Goal: Check status: Check status

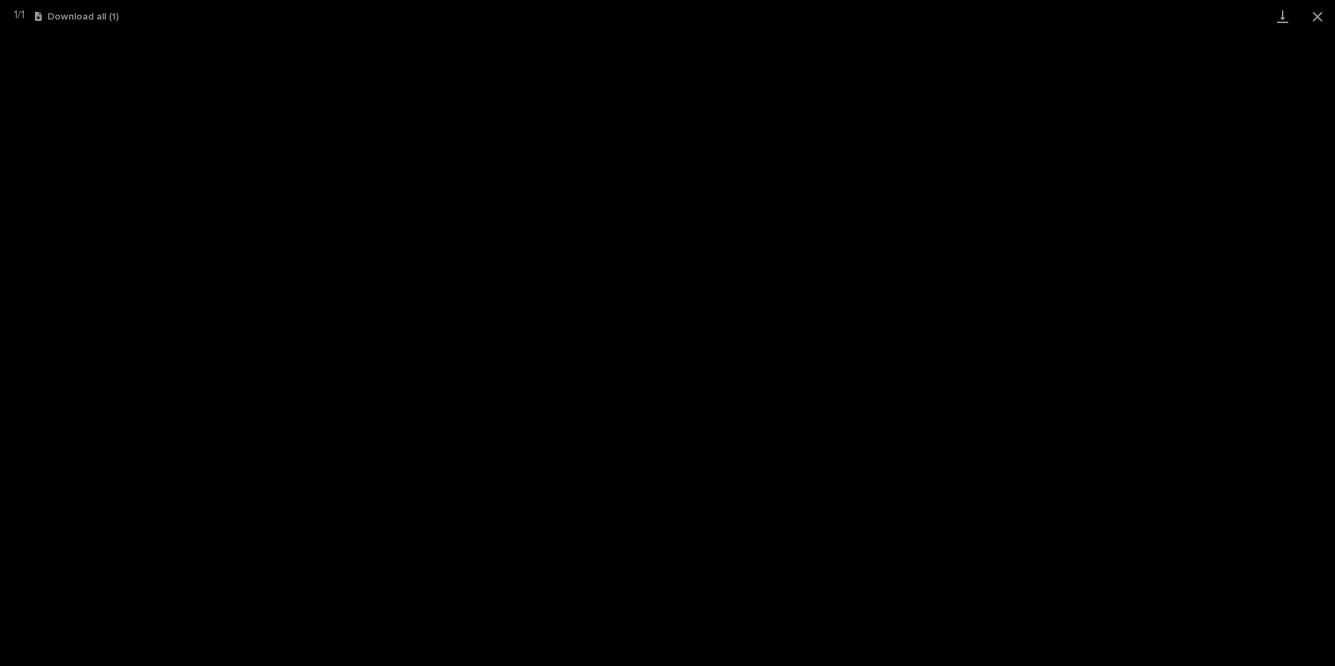
scroll to position [35, 0]
click at [1313, 19] on button "Close gallery" at bounding box center [1317, 16] width 35 height 33
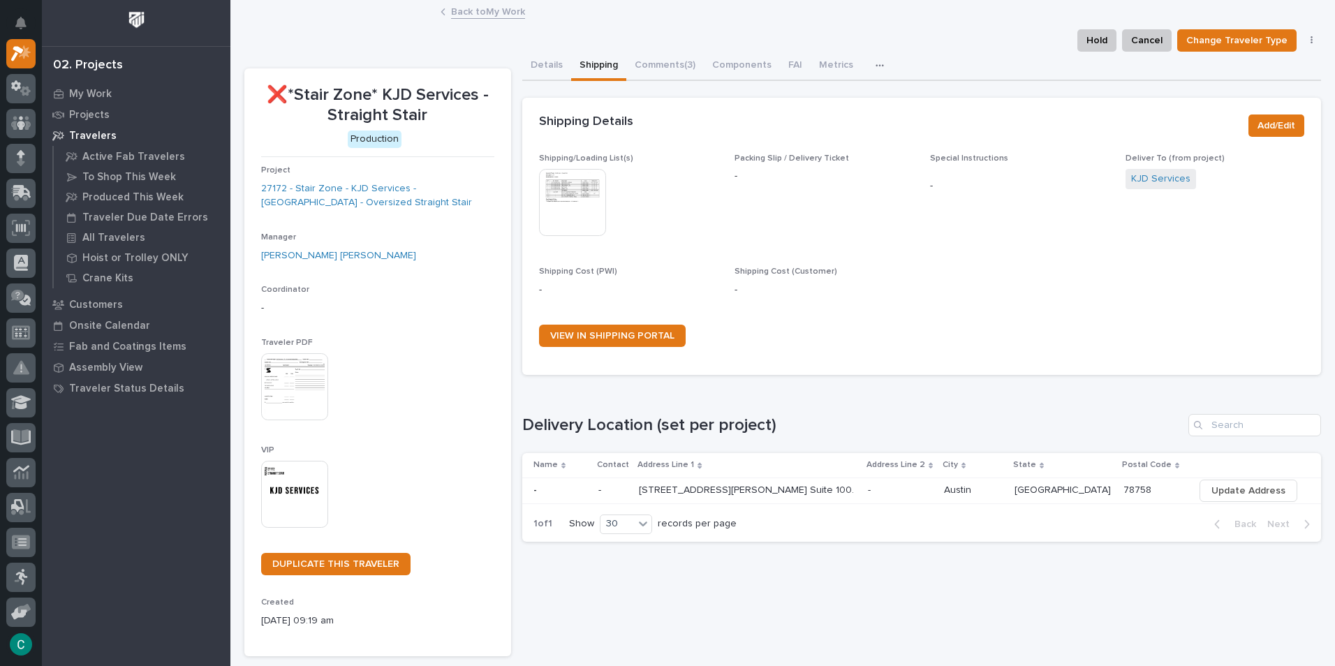
click at [489, 19] on div "Back to My Work" at bounding box center [783, 13] width 698 height 20
click at [489, 13] on link "Back to My Work" at bounding box center [488, 11] width 74 height 16
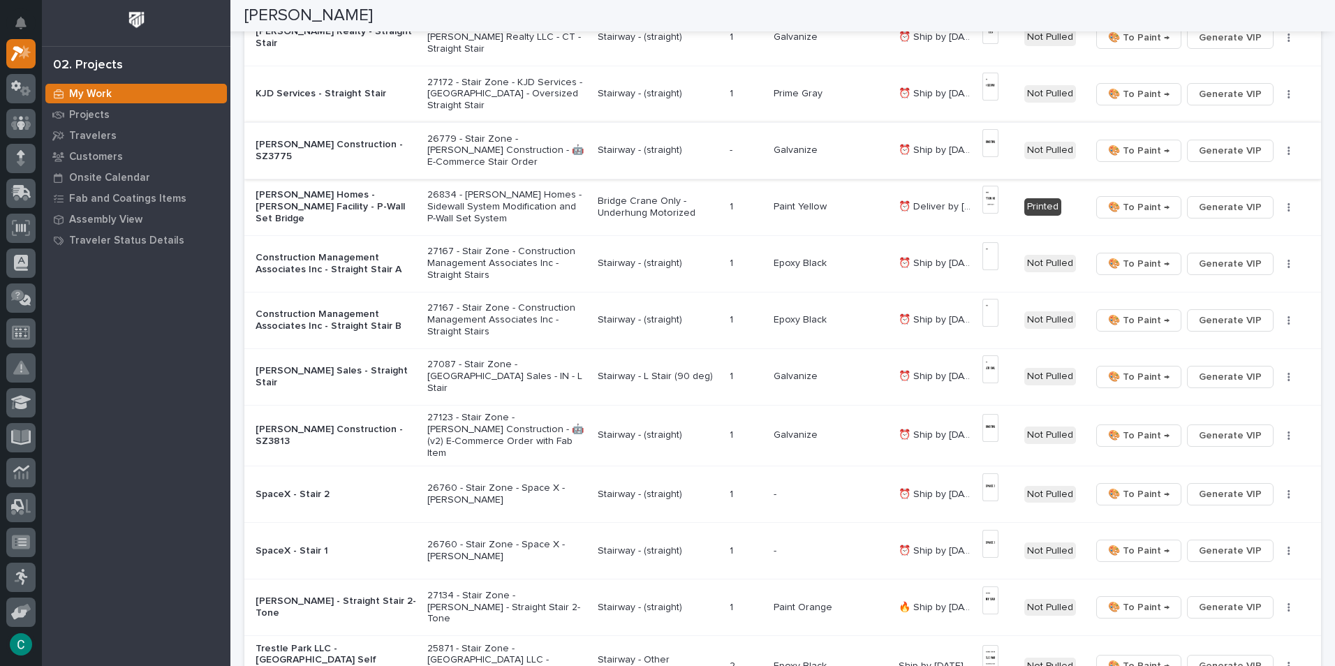
scroll to position [419, 0]
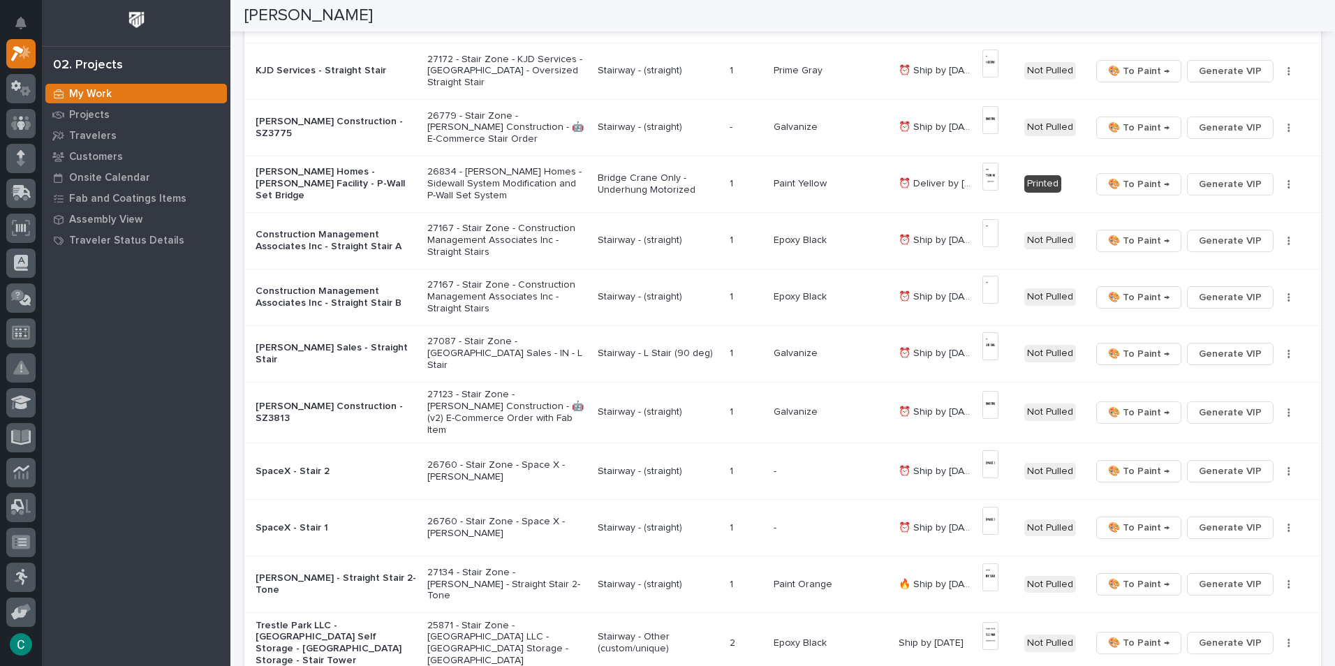
click at [643, 179] on p "Bridge Crane Only - Underhung Motorized" at bounding box center [658, 184] width 121 height 24
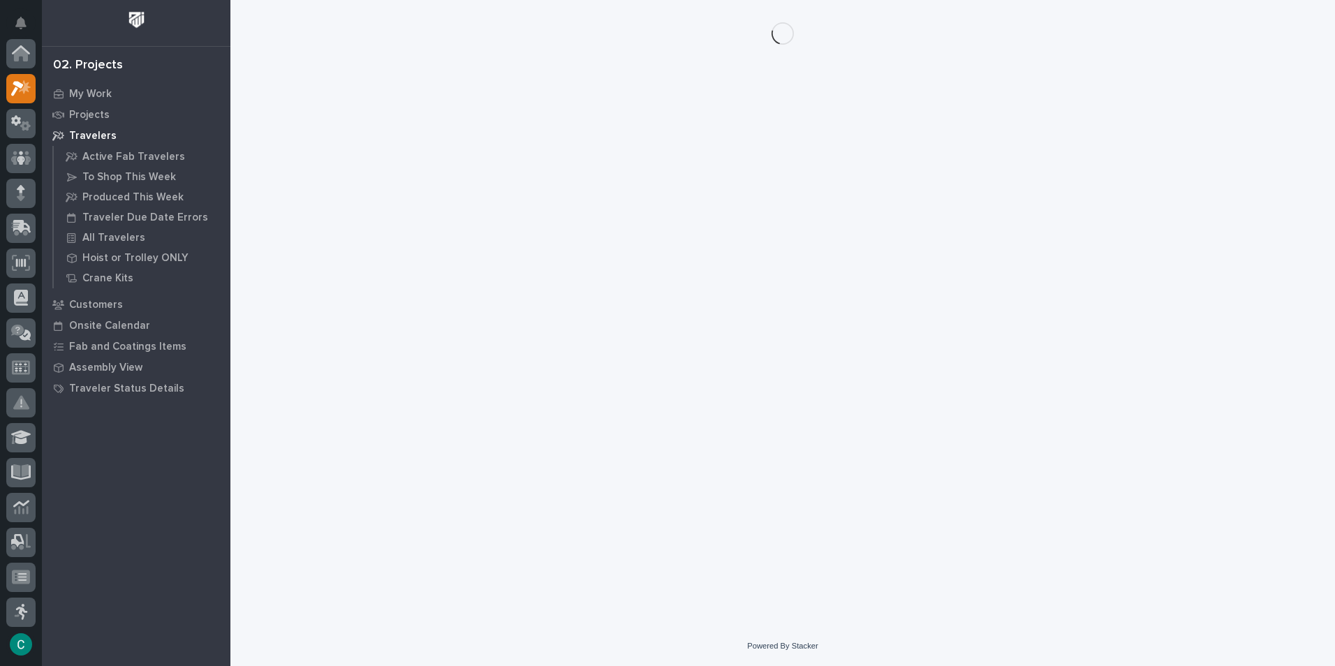
scroll to position [35, 0]
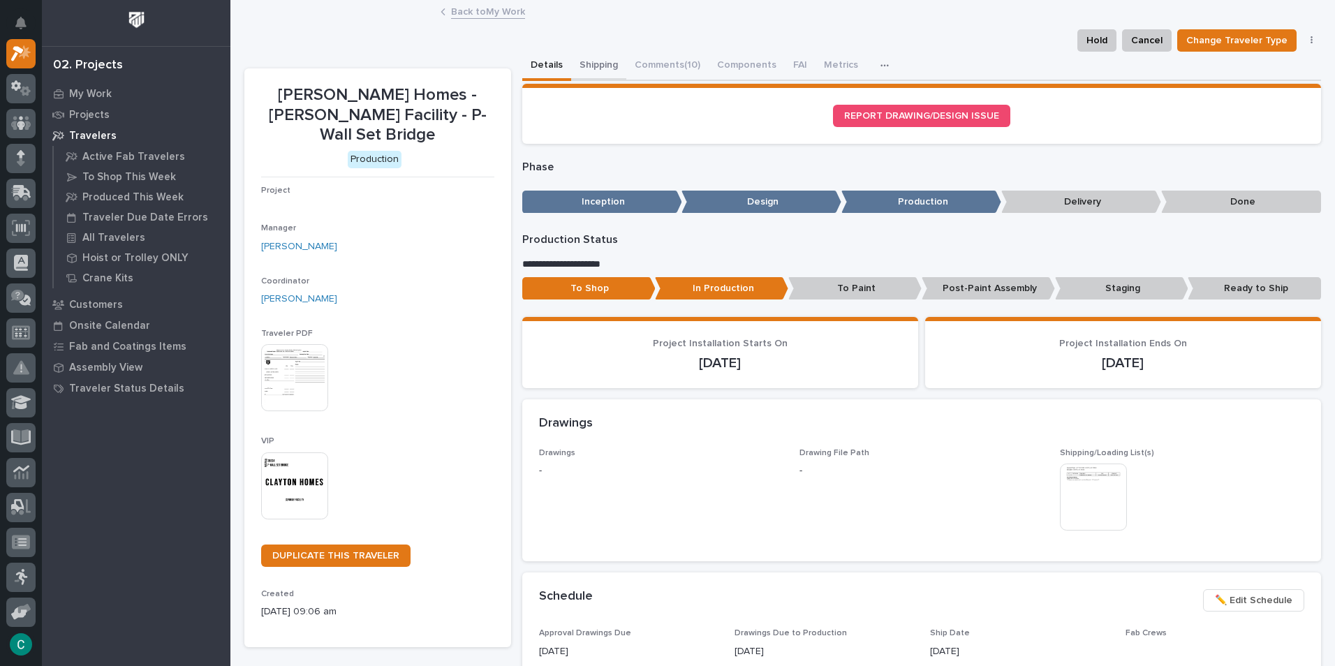
click at [589, 59] on button "Shipping" at bounding box center [598, 66] width 55 height 29
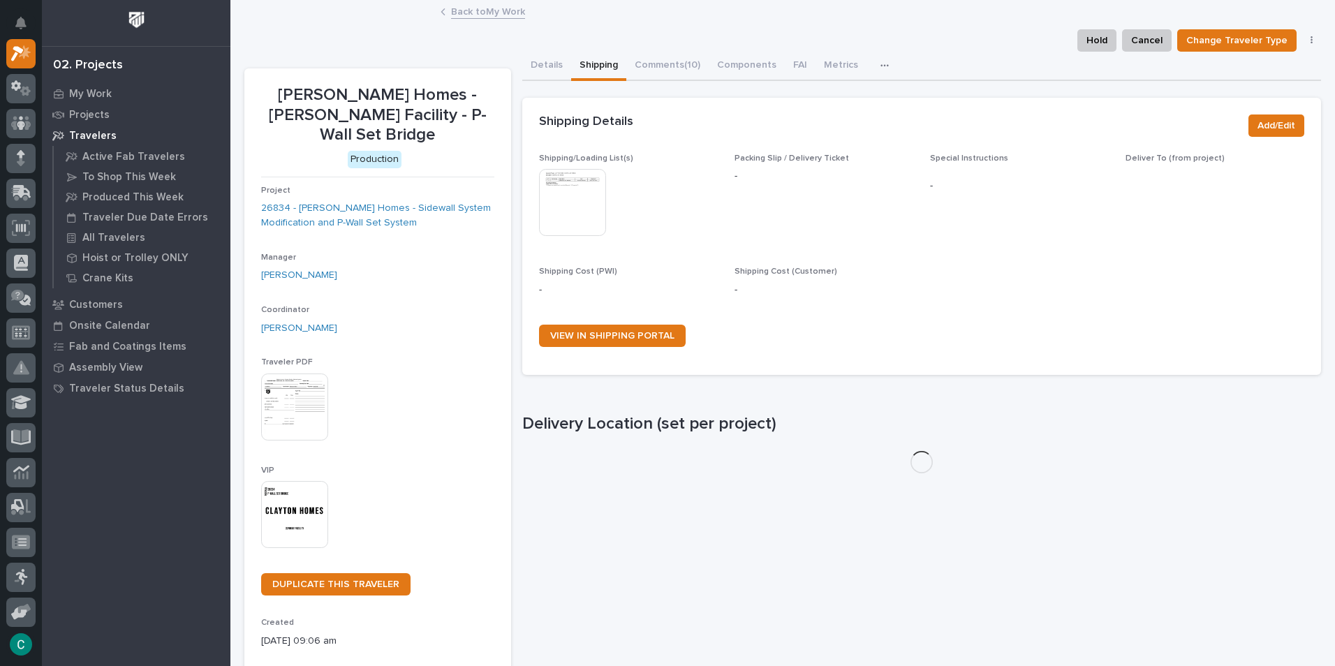
click at [570, 202] on img at bounding box center [572, 202] width 67 height 67
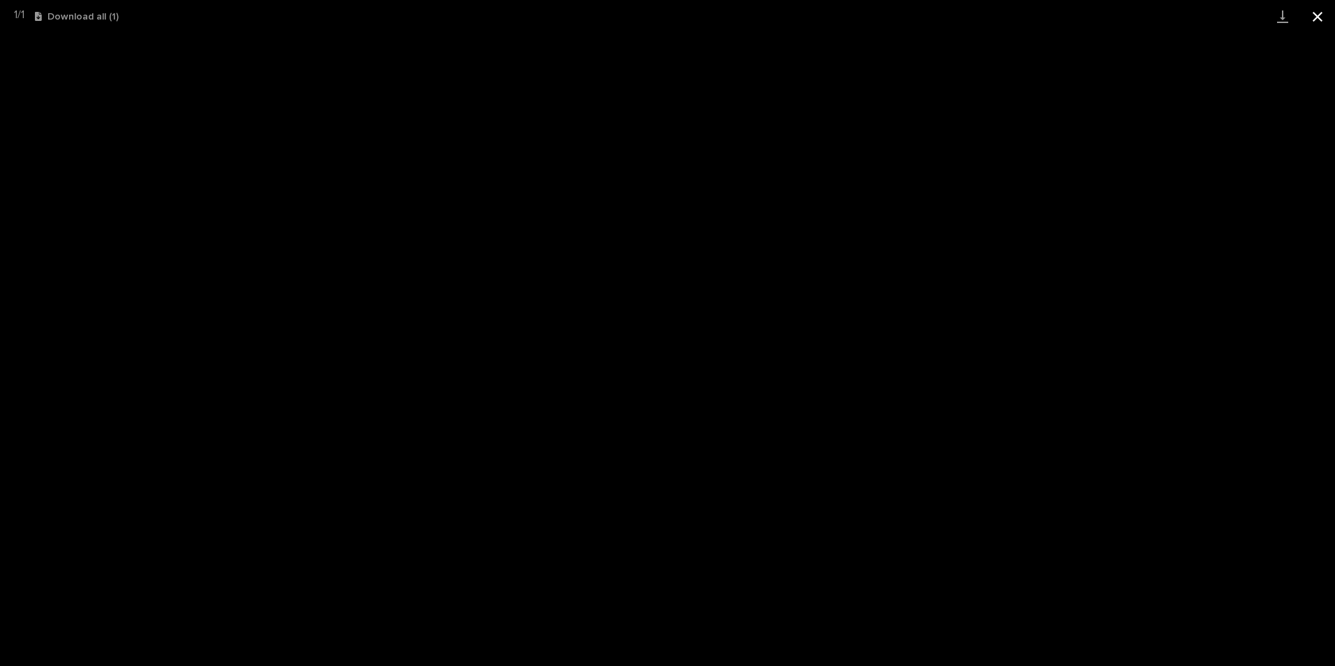
click at [1313, 15] on button "Close gallery" at bounding box center [1317, 16] width 35 height 33
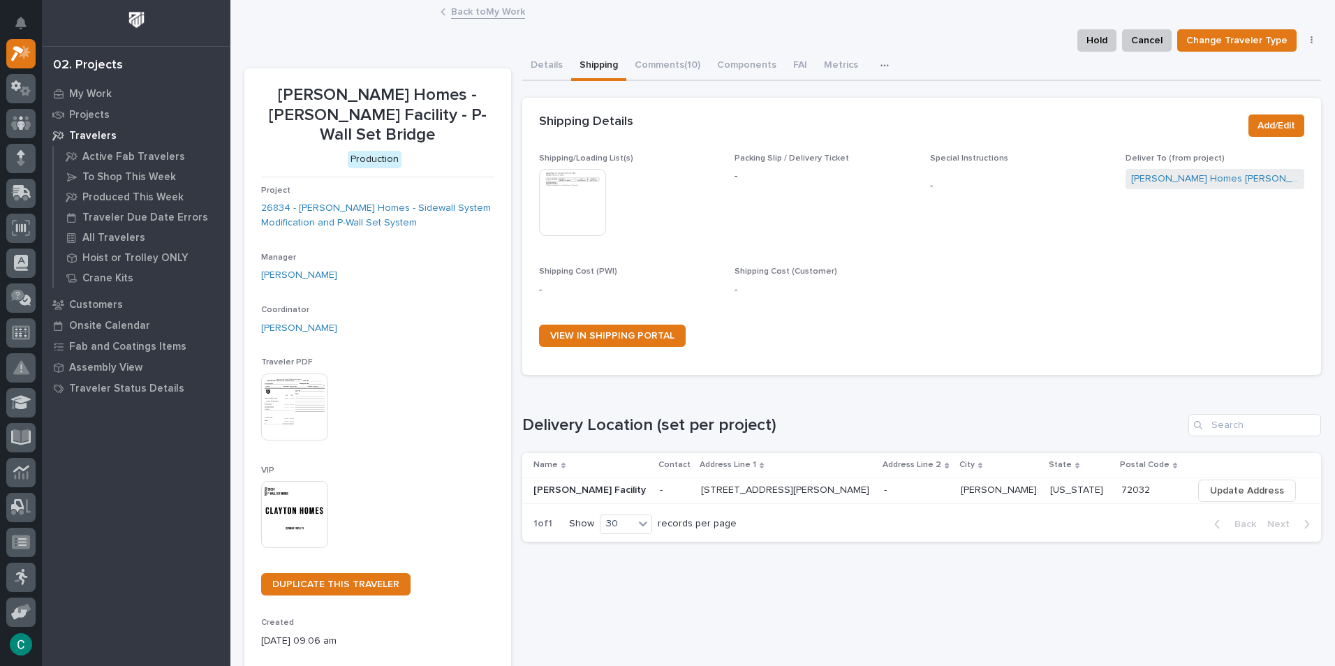
click at [486, 12] on link "Back to My Work" at bounding box center [488, 11] width 74 height 16
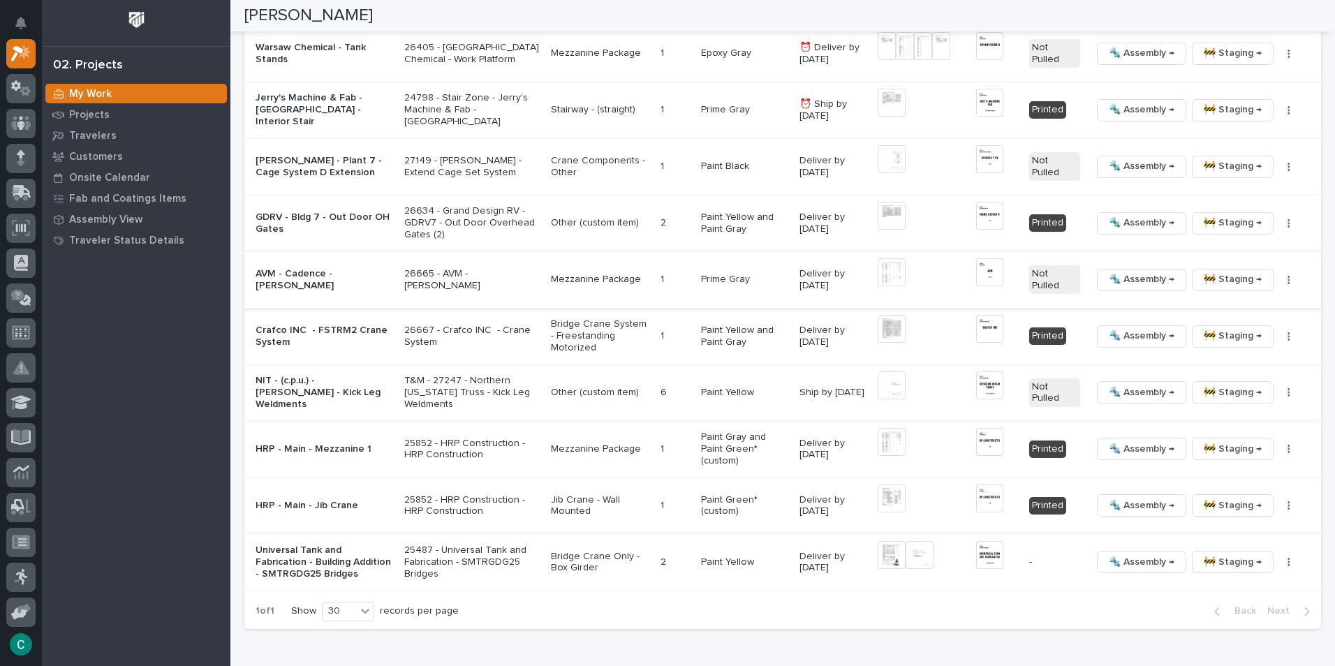
scroll to position [1676, 0]
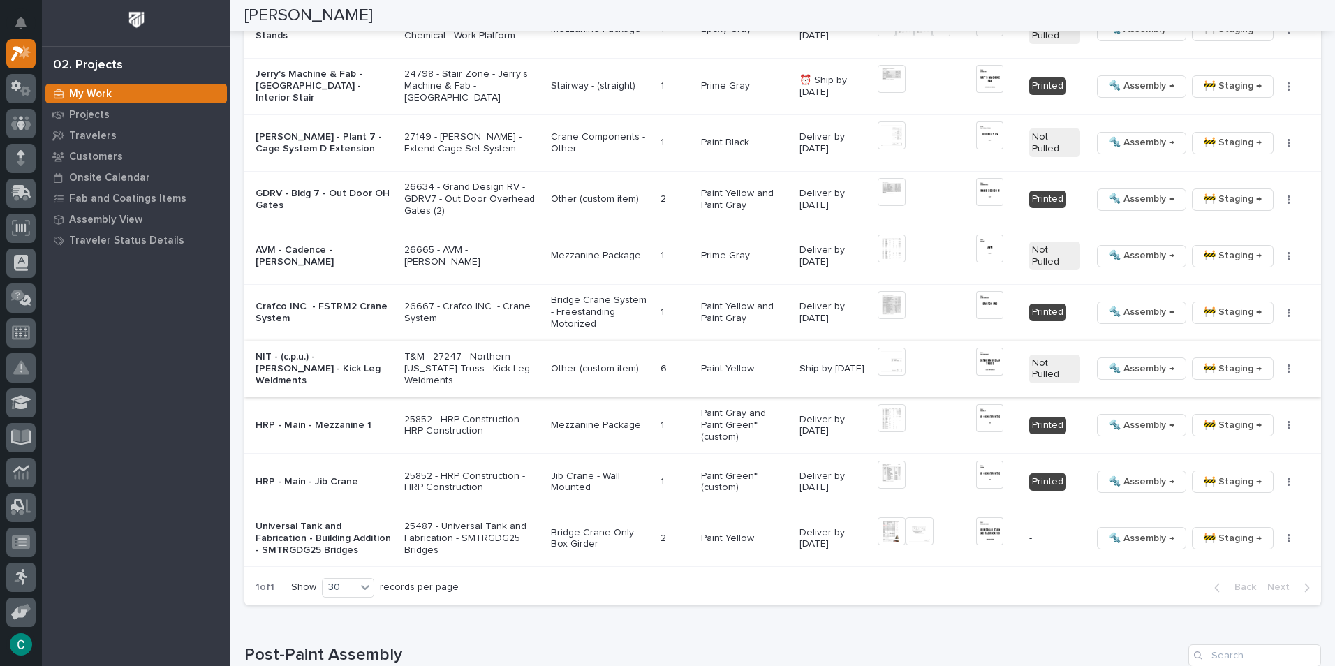
click at [884, 351] on img at bounding box center [892, 362] width 28 height 28
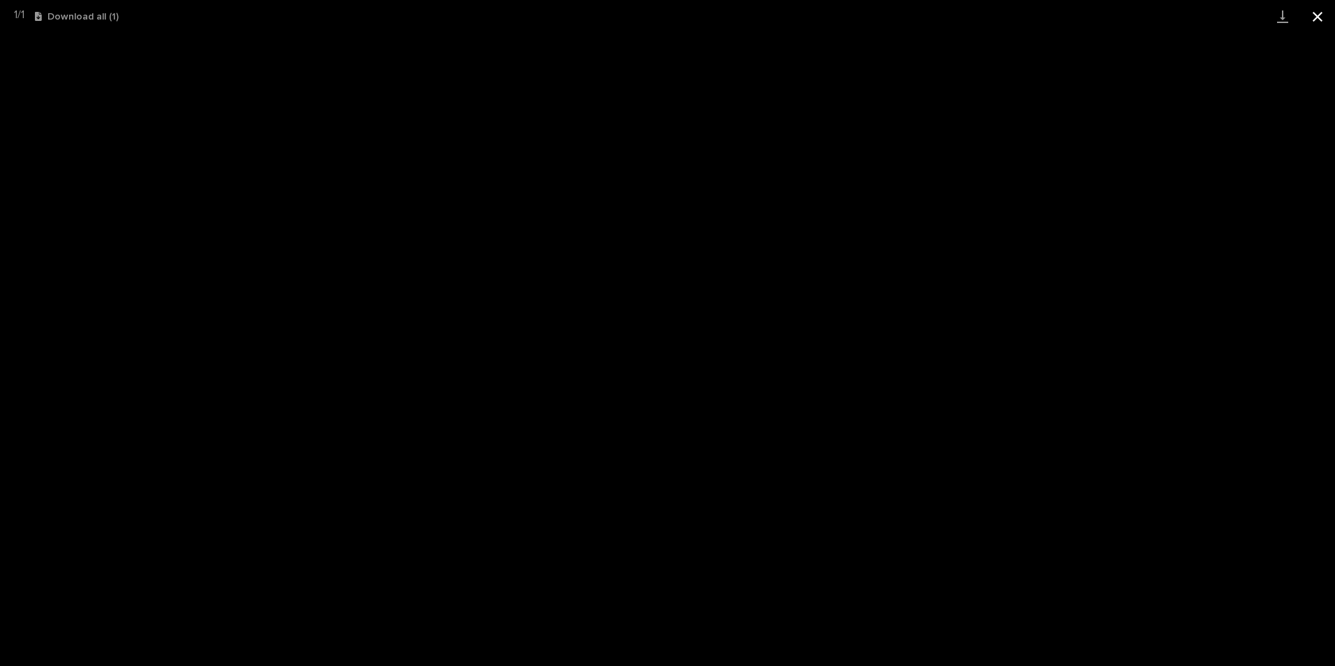
click at [1313, 17] on button "Close gallery" at bounding box center [1317, 16] width 35 height 33
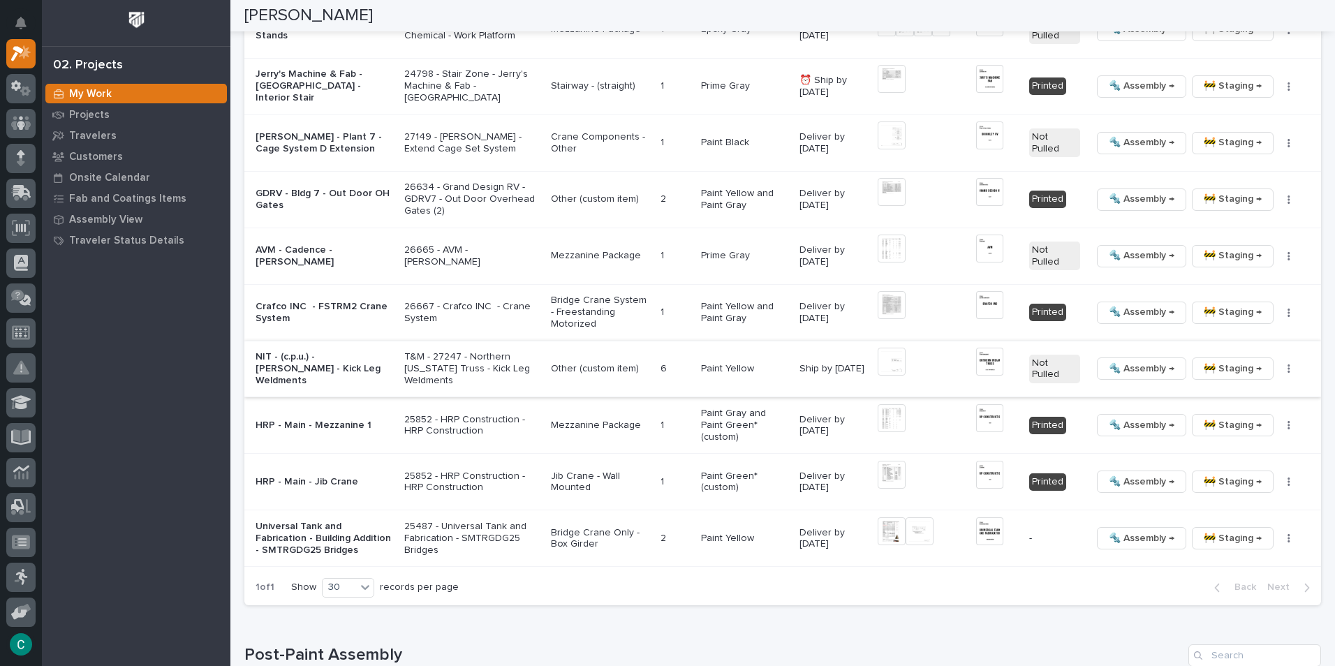
click at [983, 348] on img at bounding box center [989, 362] width 27 height 28
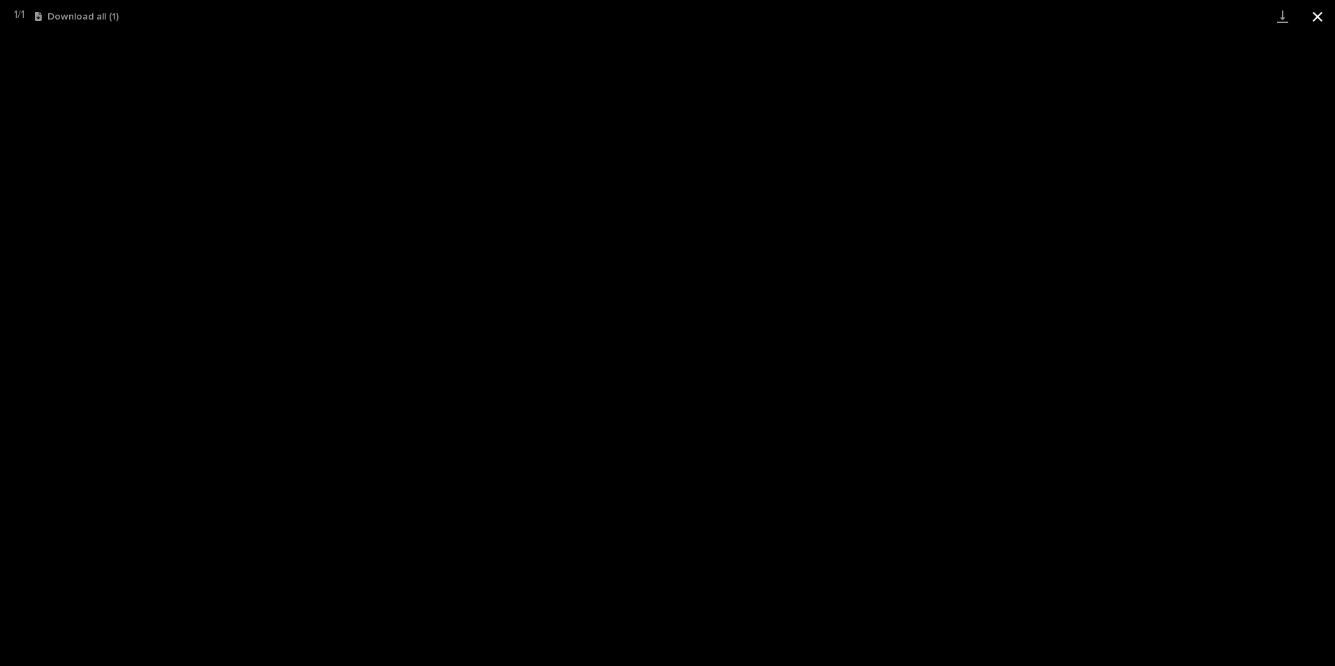
click at [1317, 20] on button "Close gallery" at bounding box center [1317, 16] width 35 height 33
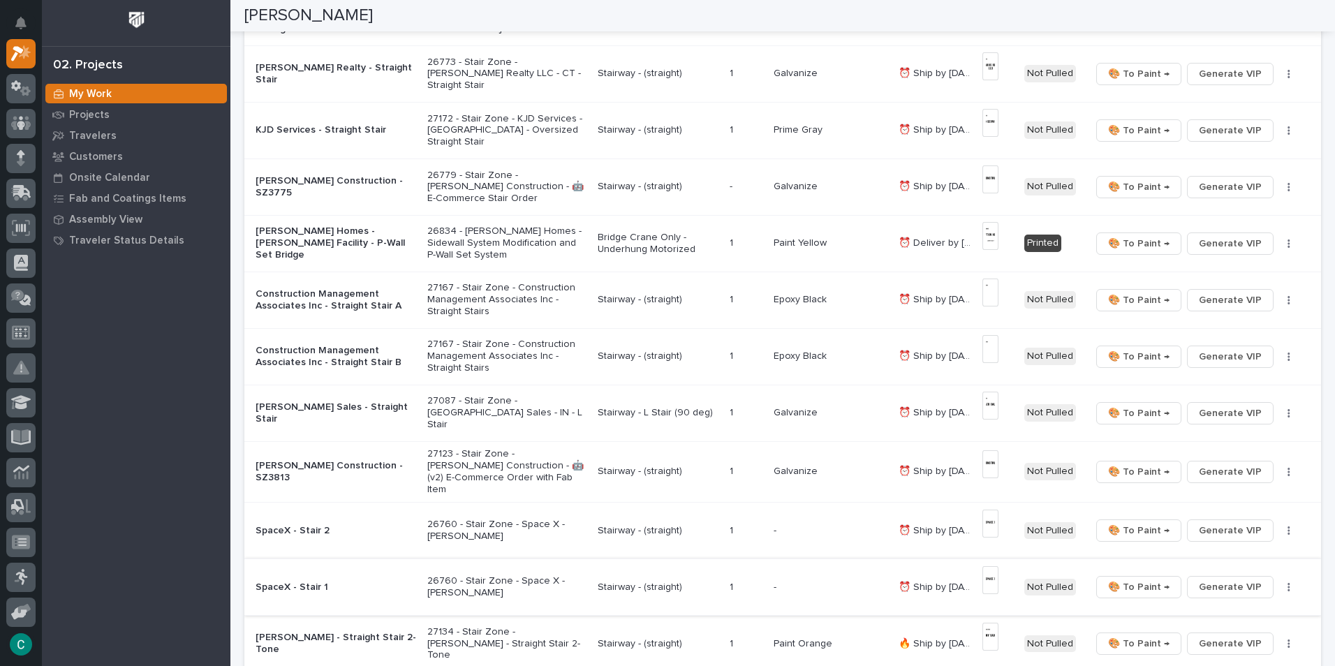
scroll to position [349, 0]
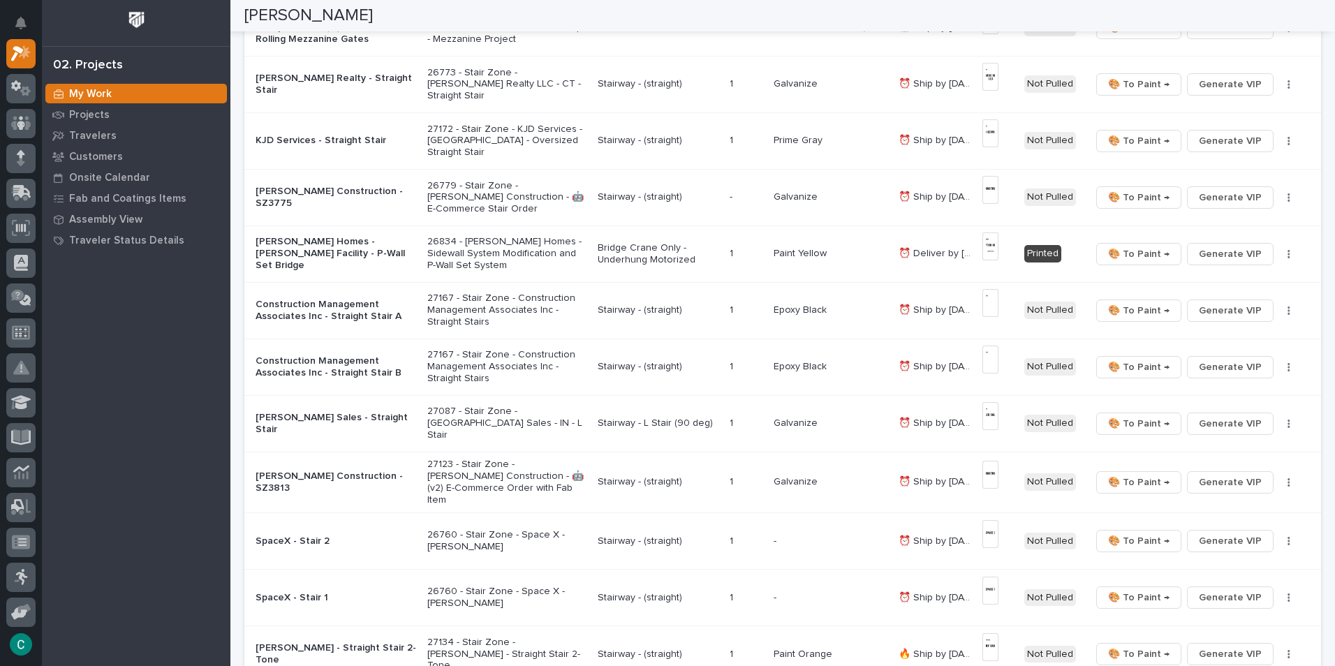
click at [661, 257] on p "Bridge Crane Only - Underhung Motorized" at bounding box center [658, 254] width 121 height 24
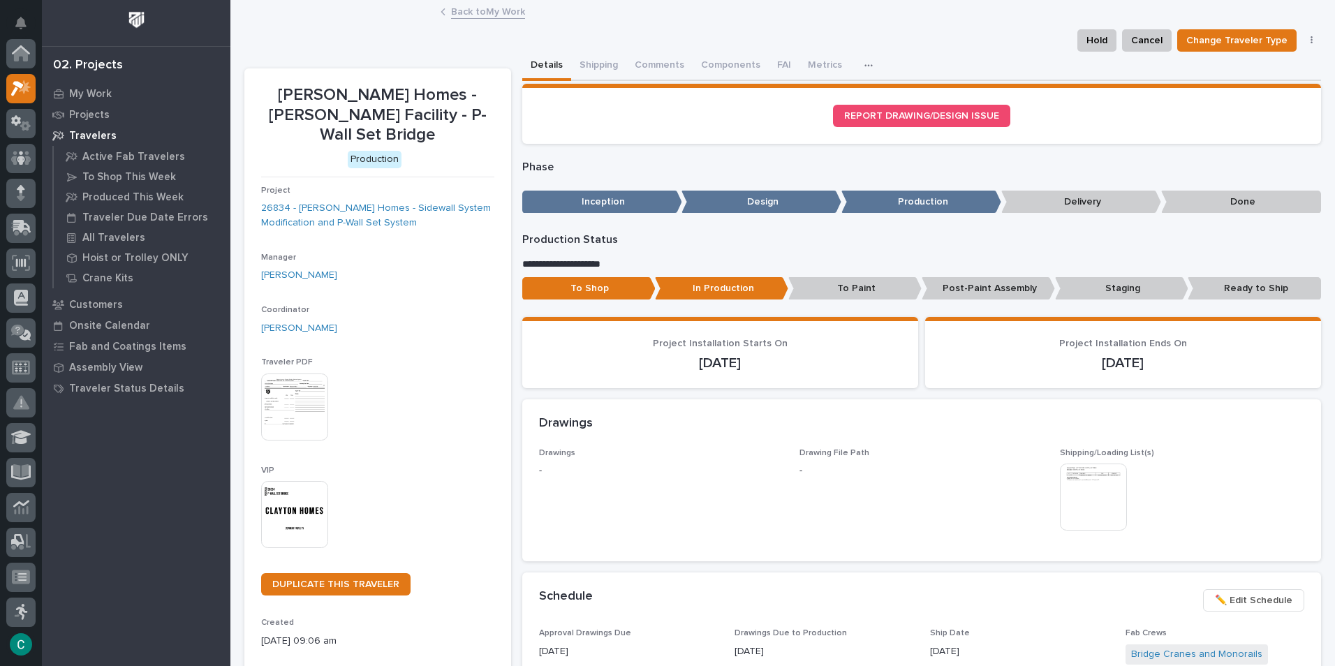
scroll to position [35, 0]
click at [504, 11] on link "Back to My Work" at bounding box center [488, 11] width 74 height 16
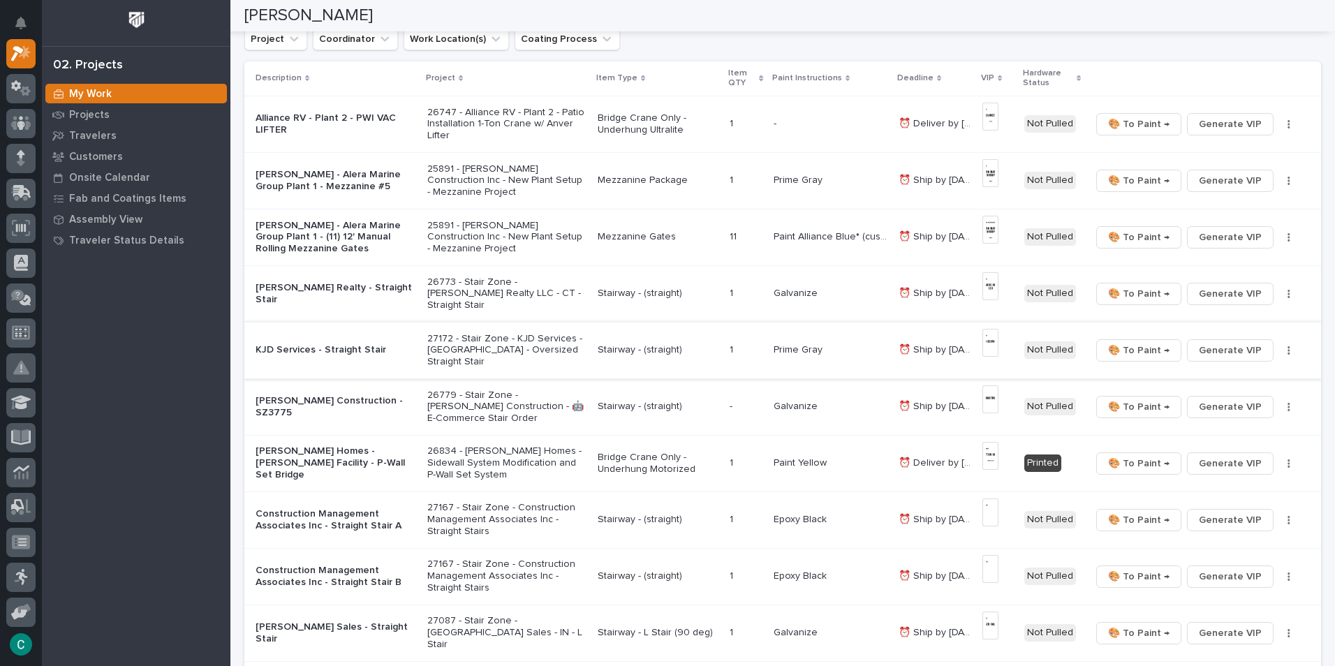
scroll to position [209, 0]
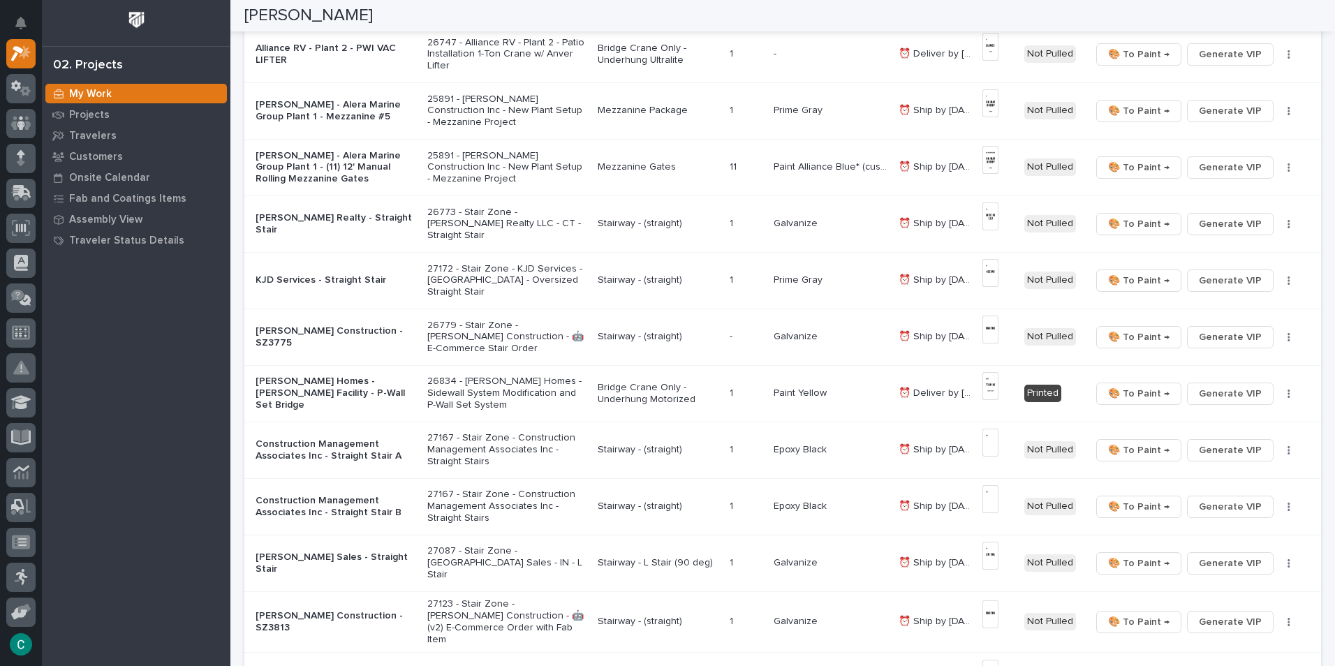
click at [656, 385] on p "Bridge Crane Only - Underhung Motorized" at bounding box center [658, 394] width 121 height 24
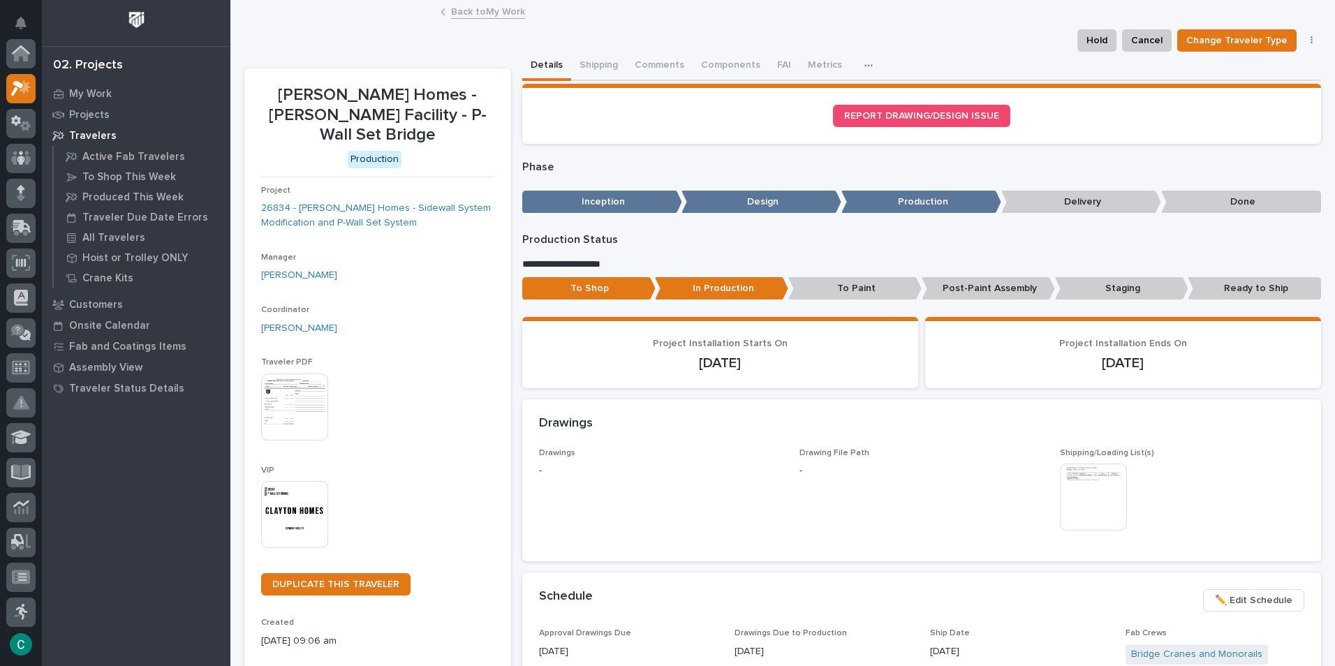
scroll to position [35, 0]
click at [994, 286] on p "Post-Paint Assembly" at bounding box center [988, 288] width 133 height 23
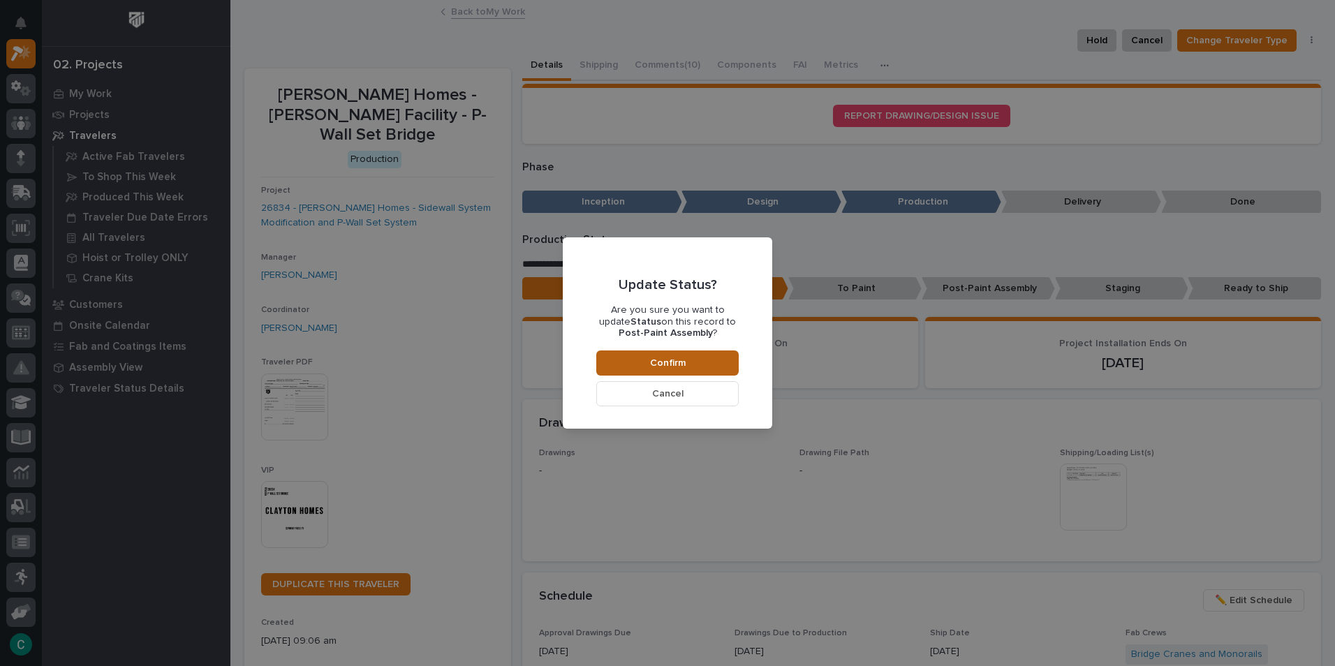
click at [724, 364] on button "Confirm" at bounding box center [667, 363] width 142 height 25
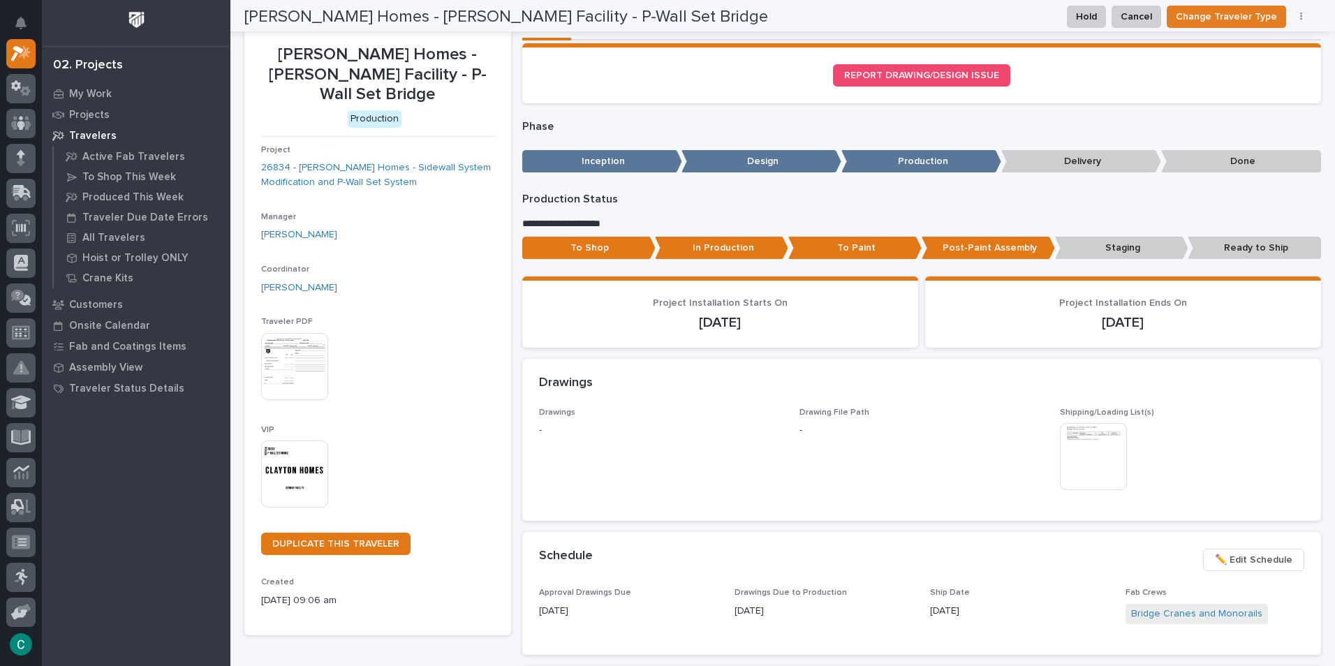
scroll to position [0, 0]
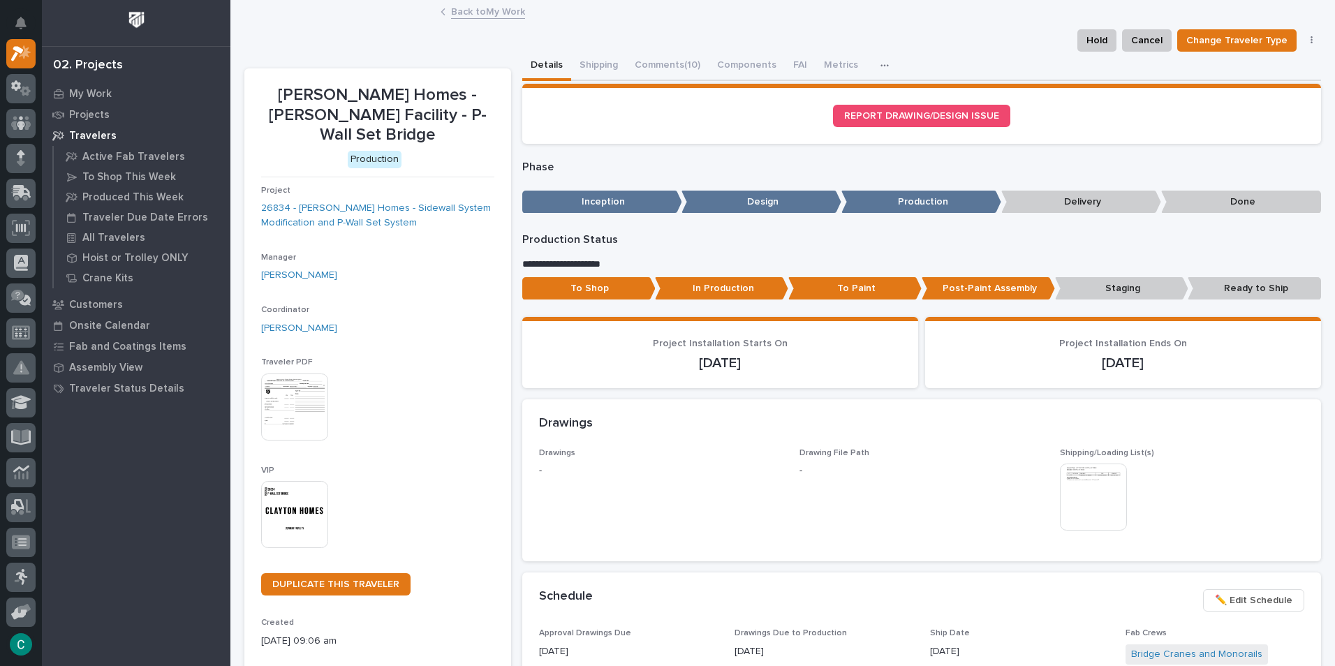
click at [476, 10] on link "Back to My Work" at bounding box center [488, 11] width 74 height 16
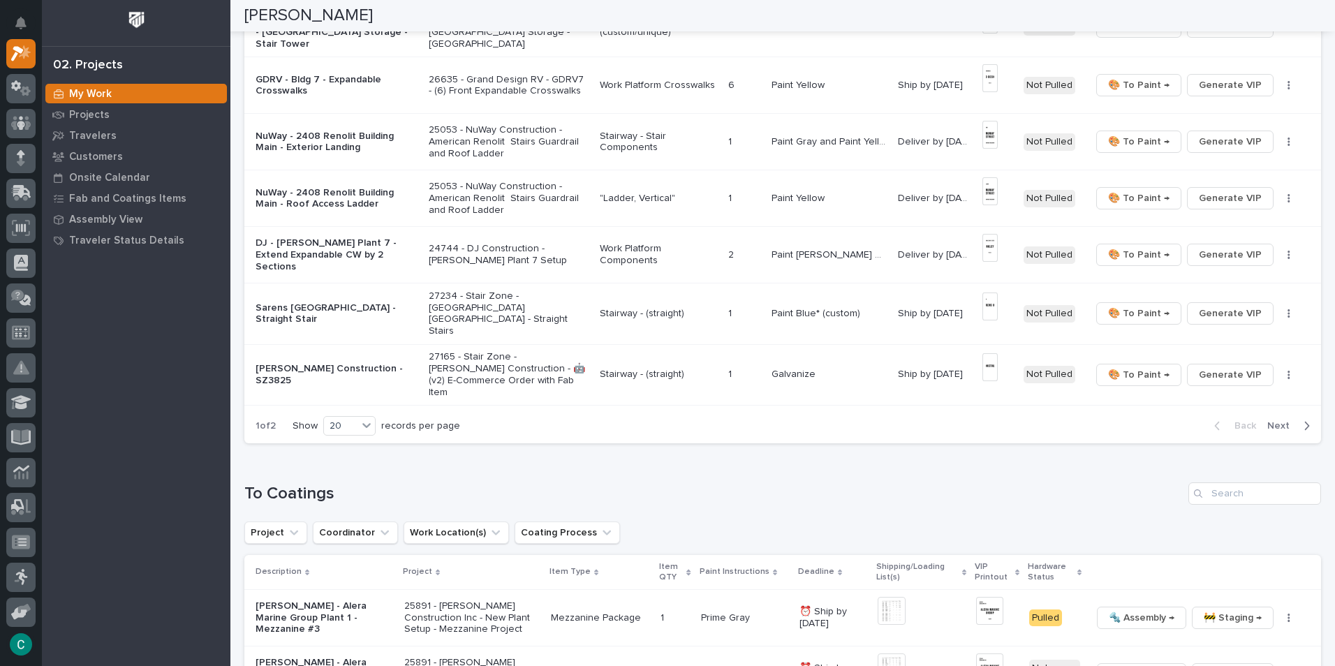
scroll to position [978, 0]
click at [1271, 421] on span "Next" at bounding box center [1282, 427] width 31 height 13
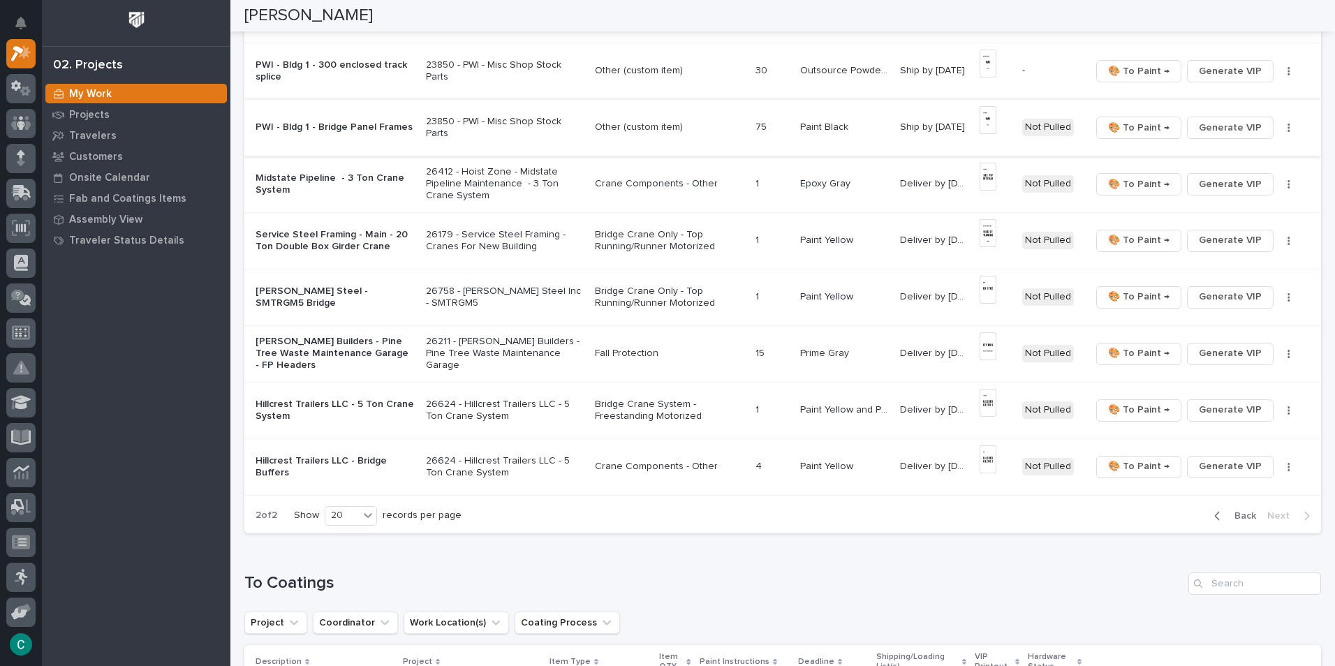
scroll to position [725, 0]
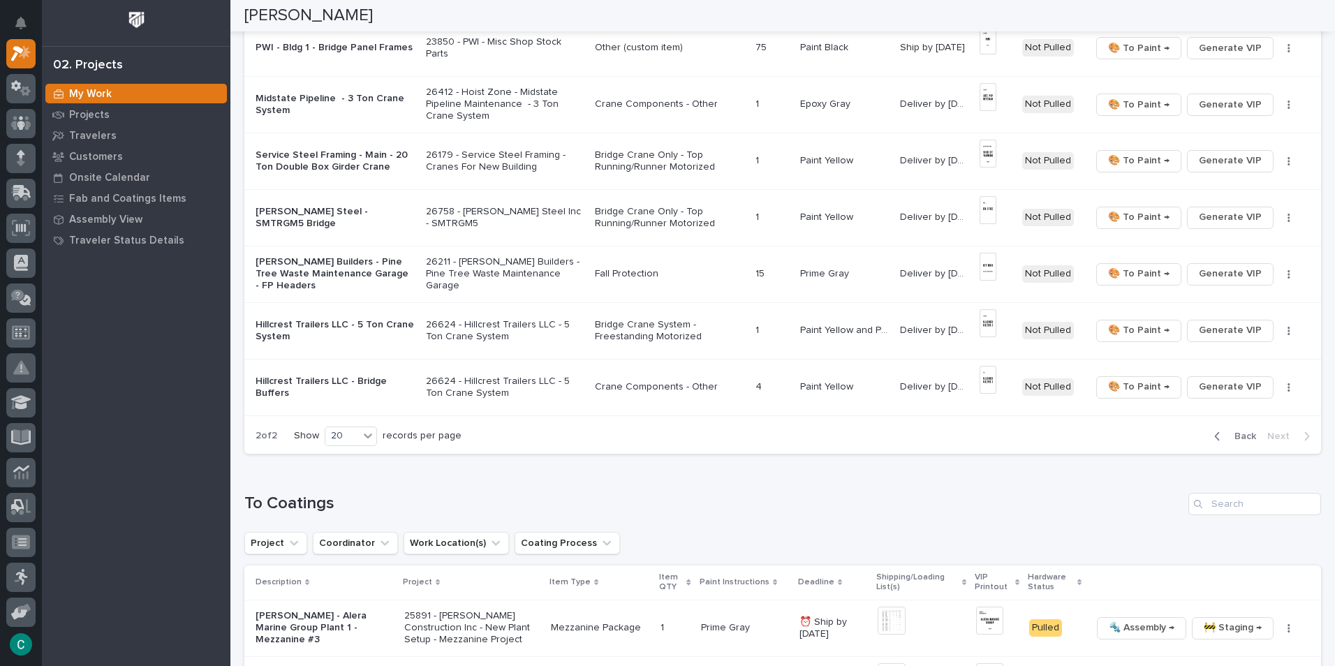
click at [1214, 438] on div "button" at bounding box center [1220, 436] width 12 height 13
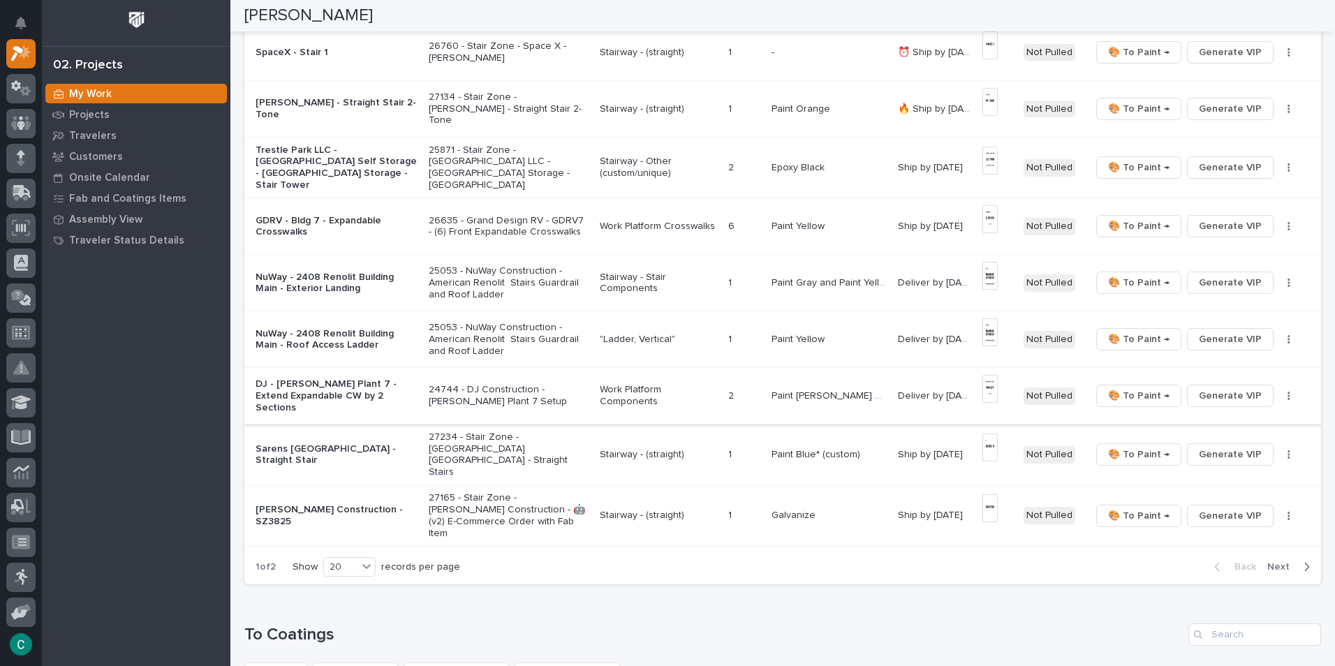
scroll to position [768, 0]
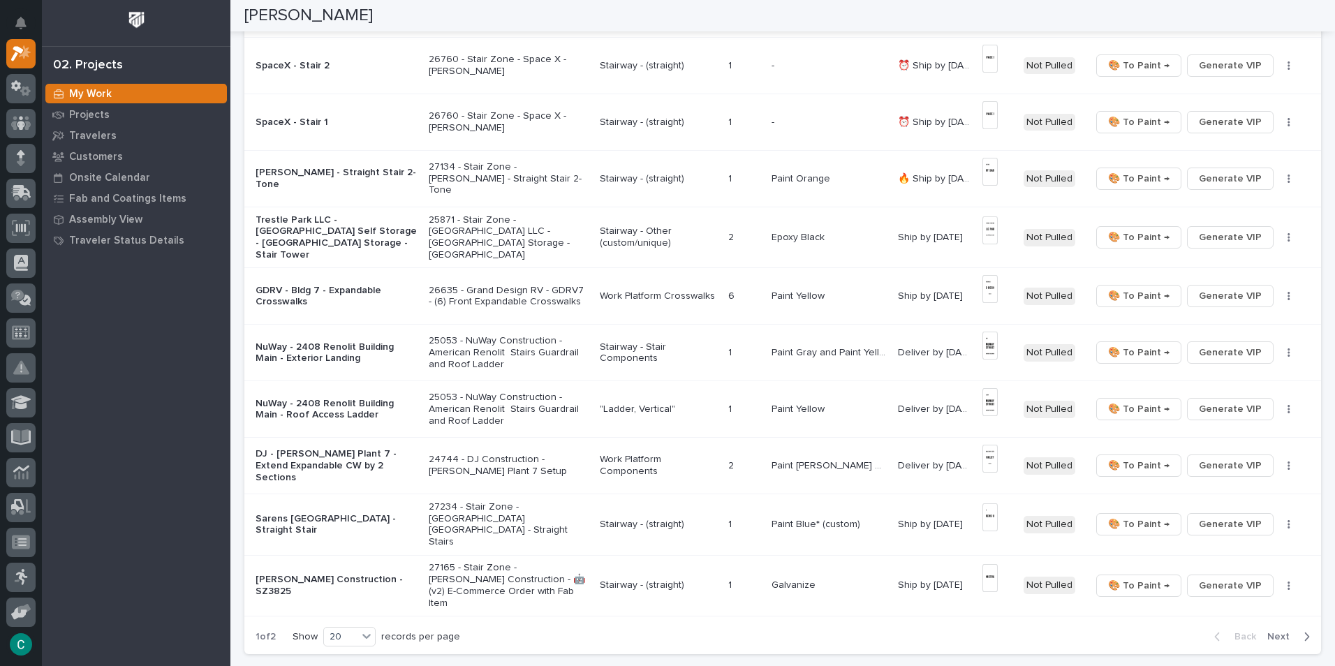
click at [632, 175] on p "Stairway - (straight)" at bounding box center [658, 179] width 117 height 12
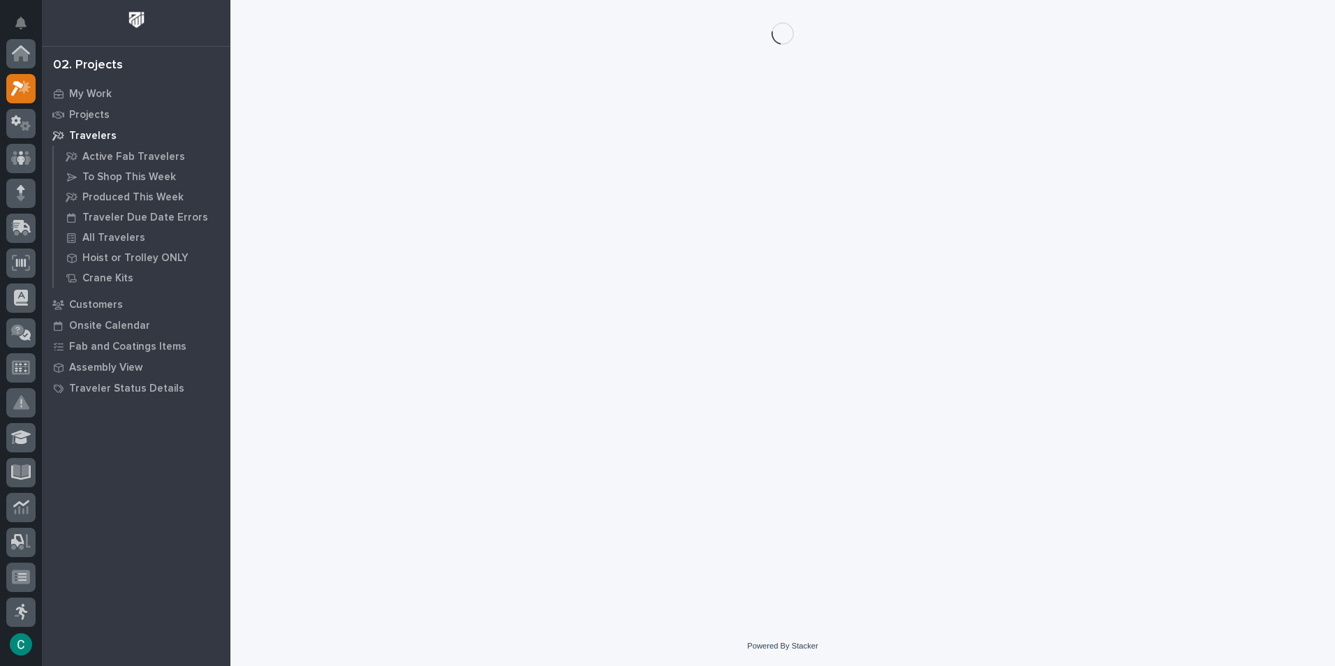
scroll to position [35, 0]
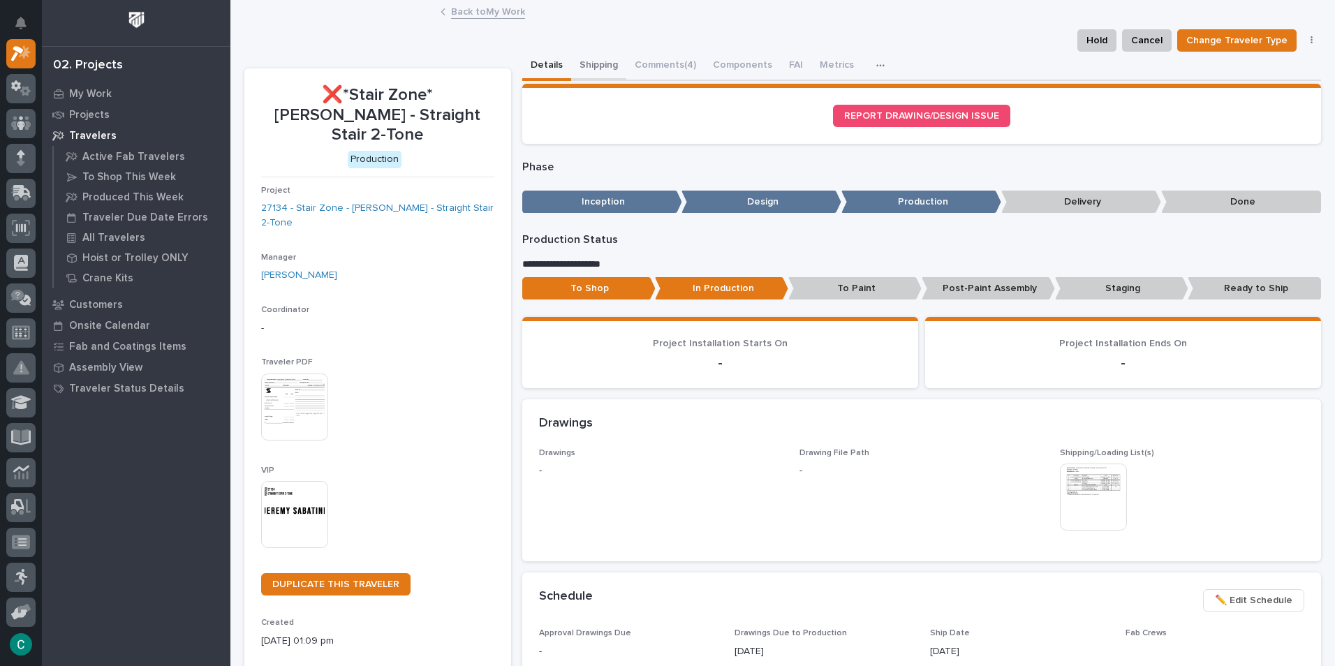
click at [605, 65] on button "Shipping" at bounding box center [598, 66] width 55 height 29
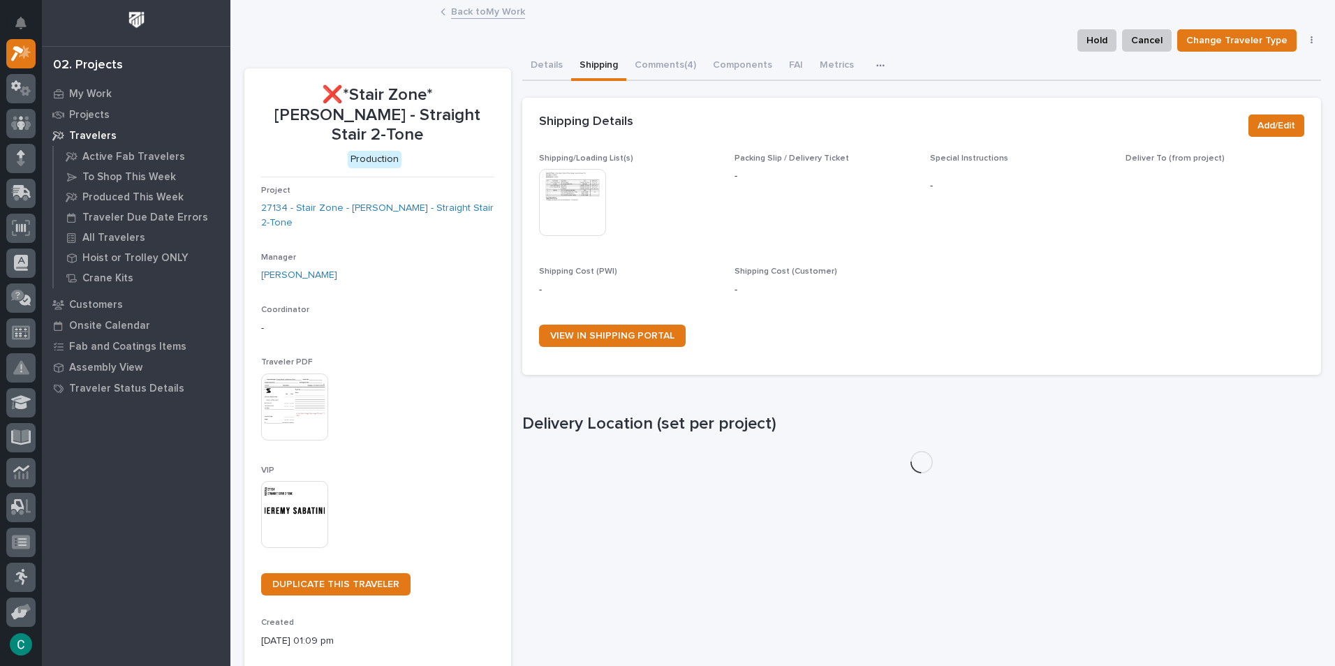
click at [573, 204] on img at bounding box center [572, 202] width 67 height 67
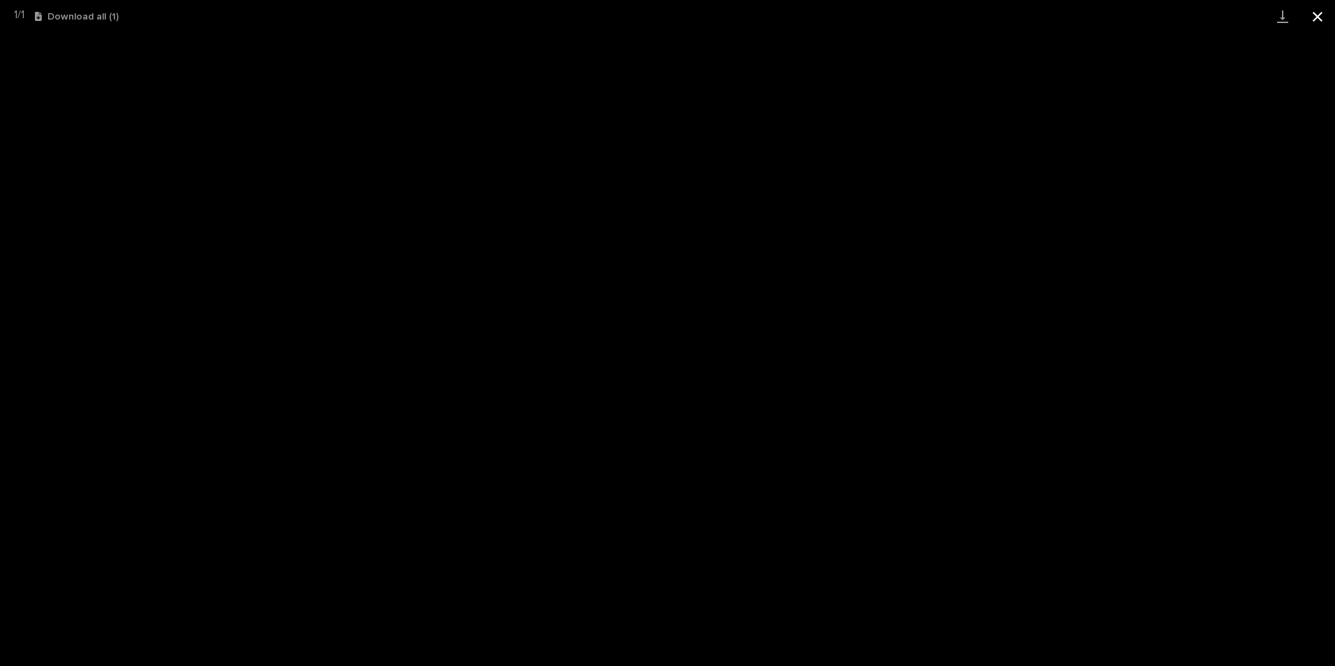
click at [1319, 16] on button "Close gallery" at bounding box center [1317, 16] width 35 height 33
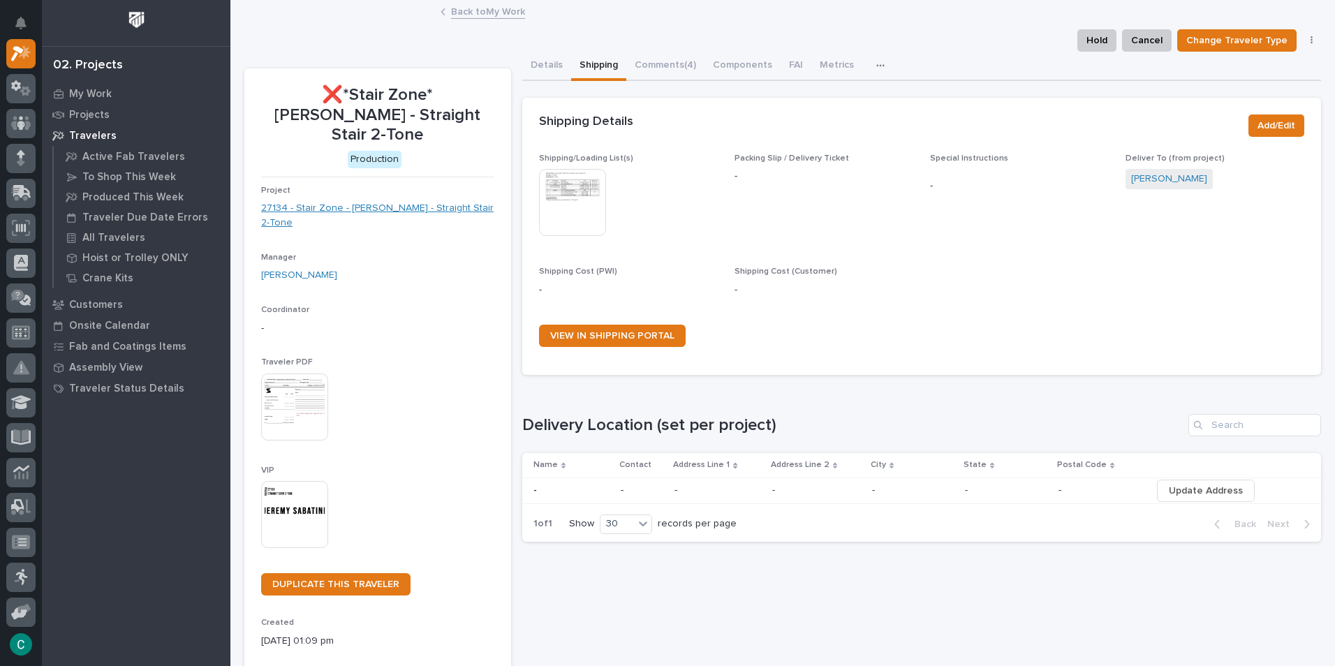
click at [401, 201] on link "27134 - Stair Zone - [PERSON_NAME] - Straight Stair 2-Tone" at bounding box center [377, 215] width 233 height 29
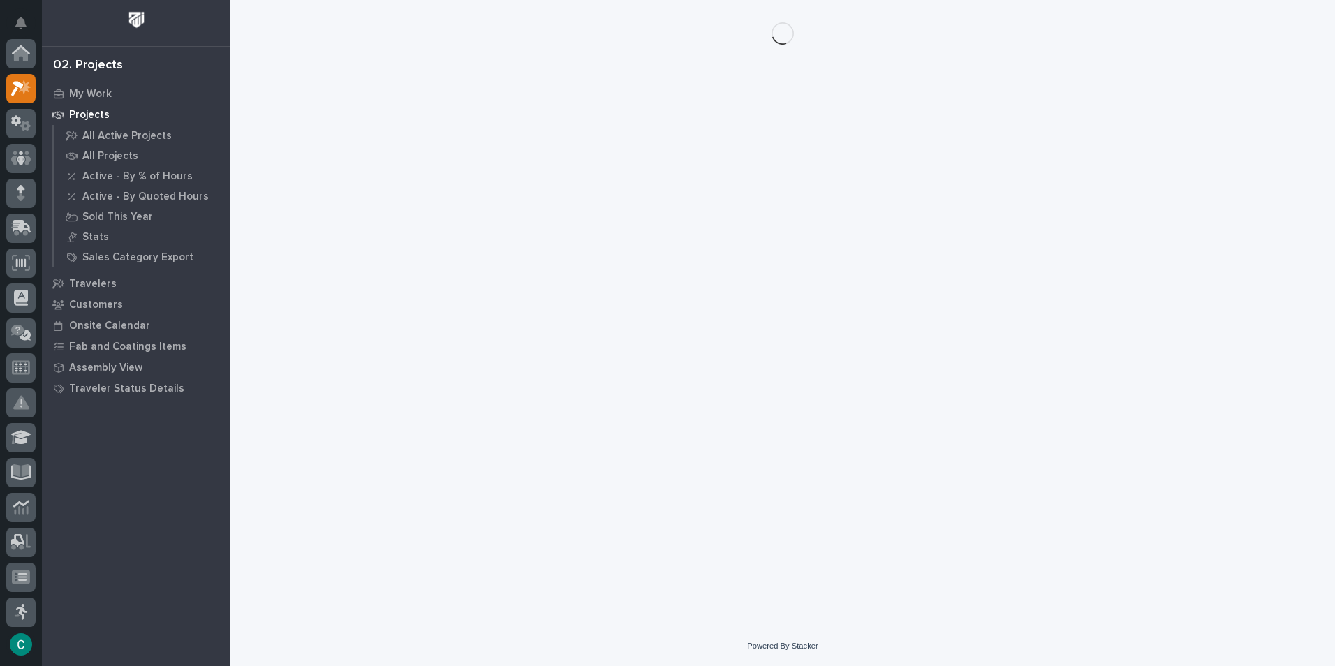
scroll to position [35, 0]
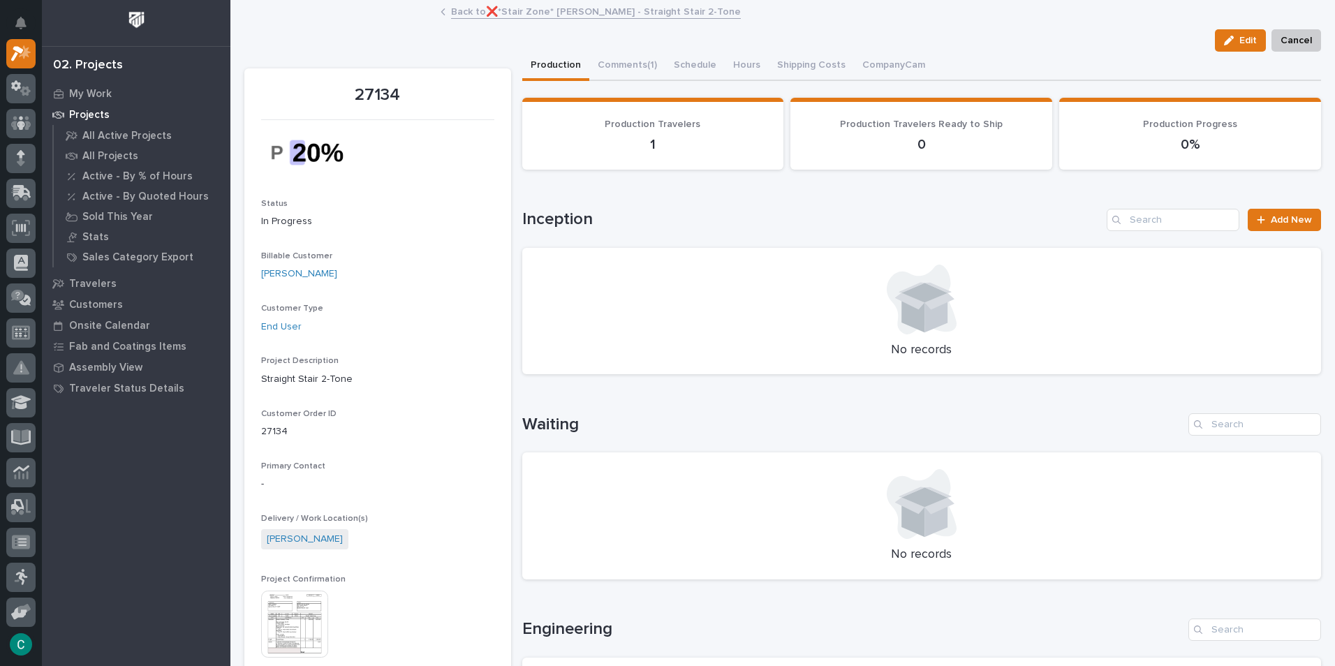
click at [273, 607] on img at bounding box center [294, 624] width 67 height 67
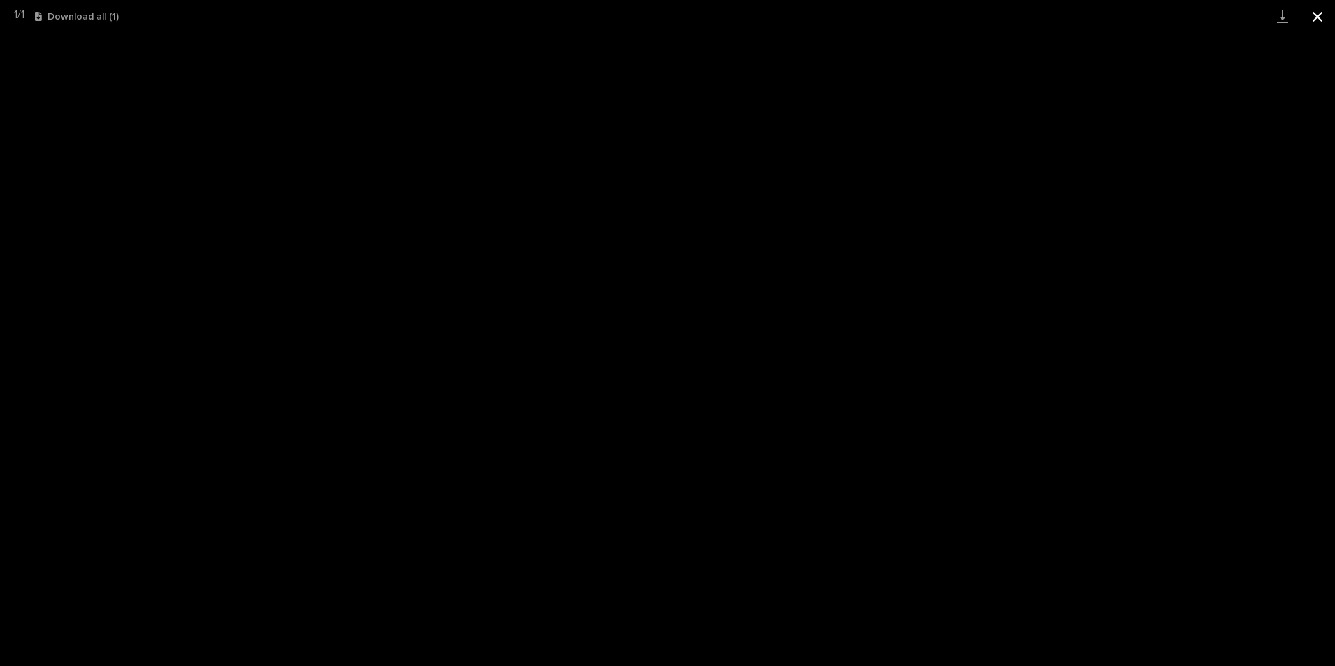
click at [1318, 18] on button "Close gallery" at bounding box center [1317, 16] width 35 height 33
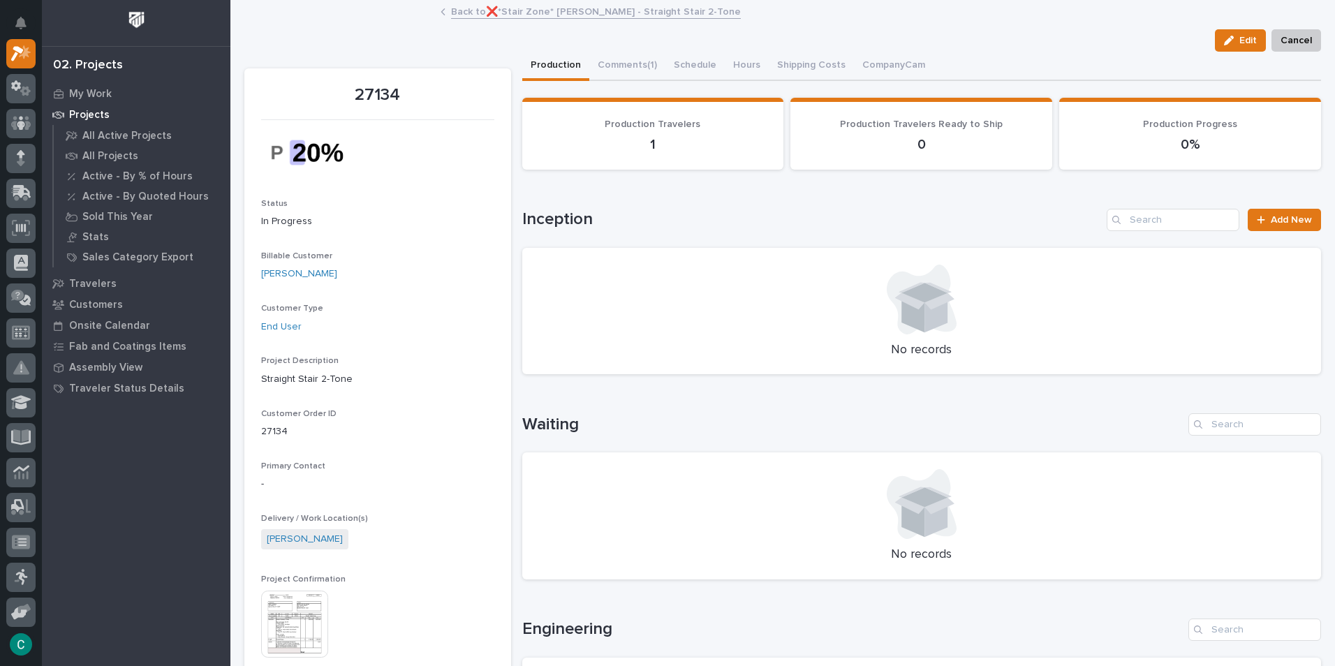
click at [524, 8] on link "Back to ❌*Stair Zone* [PERSON_NAME] - Straight Stair 2-Tone" at bounding box center [596, 11] width 290 height 16
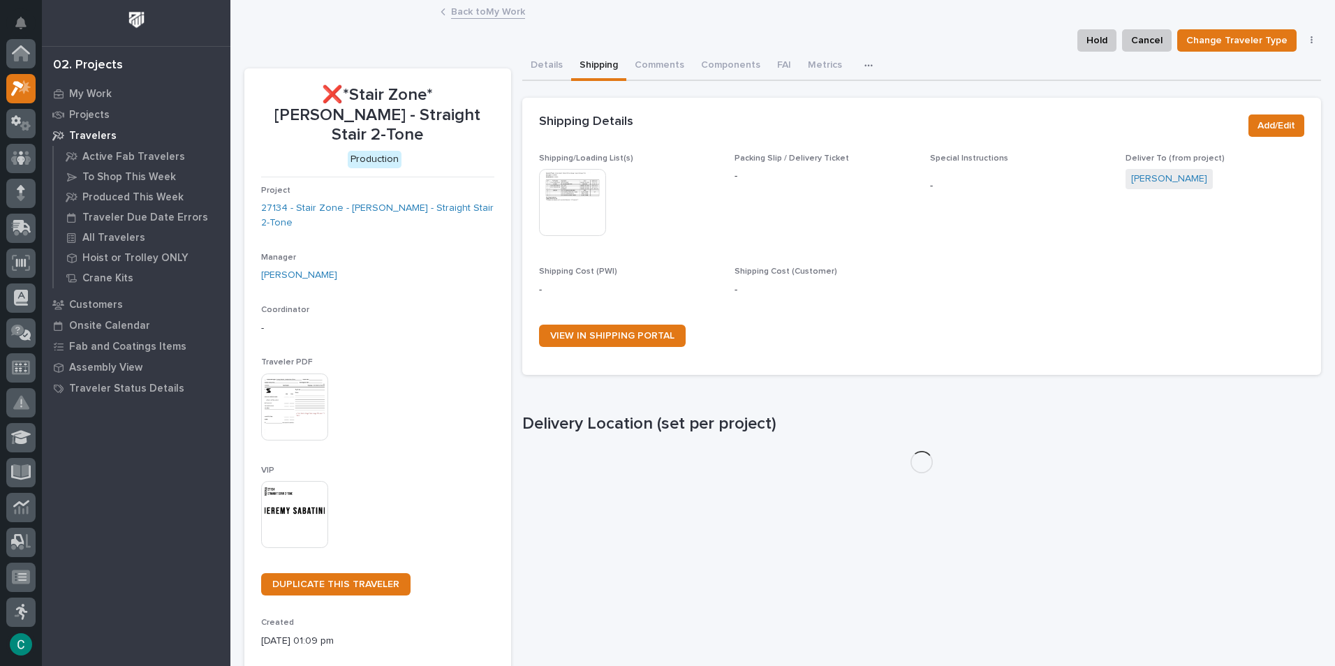
scroll to position [35, 0]
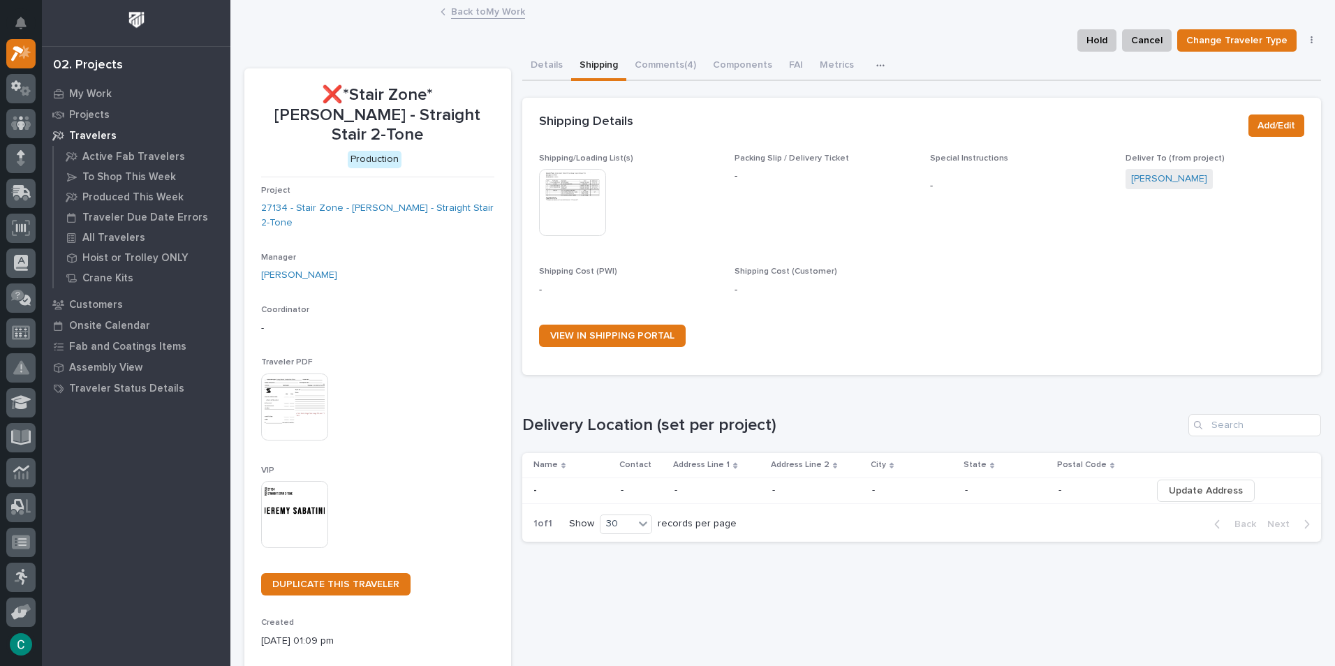
click at [486, 17] on link "Back to My Work" at bounding box center [488, 11] width 74 height 16
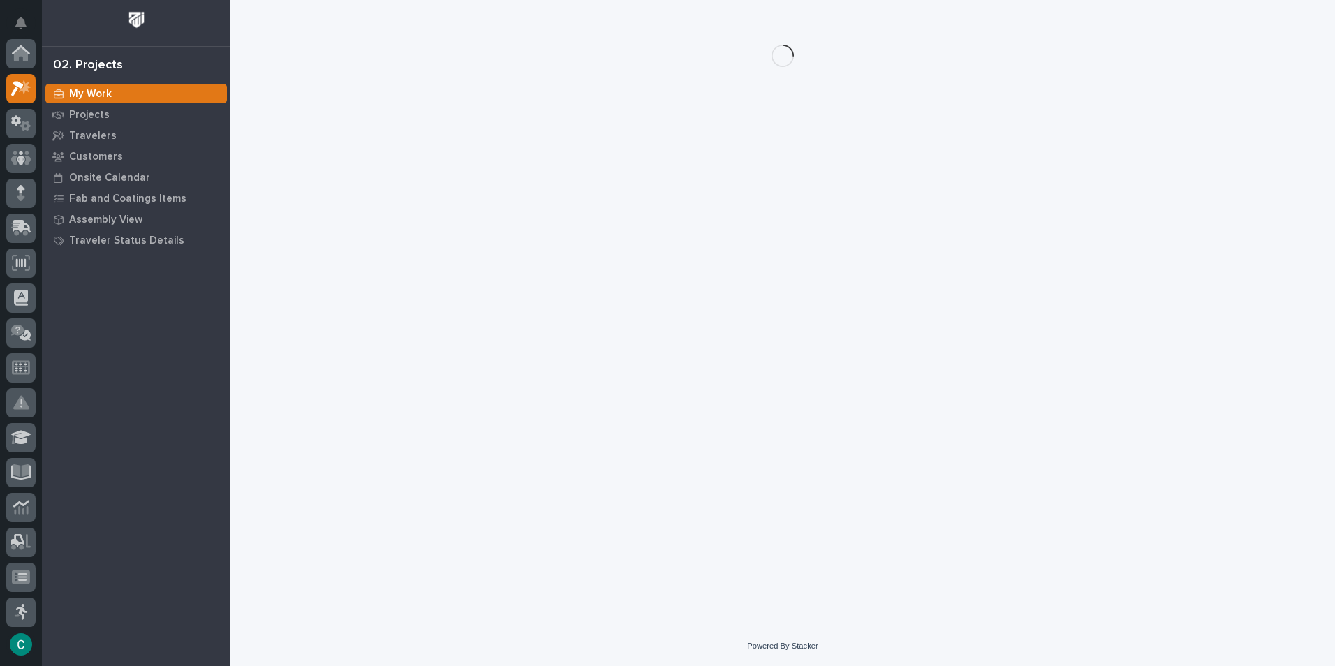
scroll to position [35, 0]
